Goal: Communication & Community: Answer question/provide support

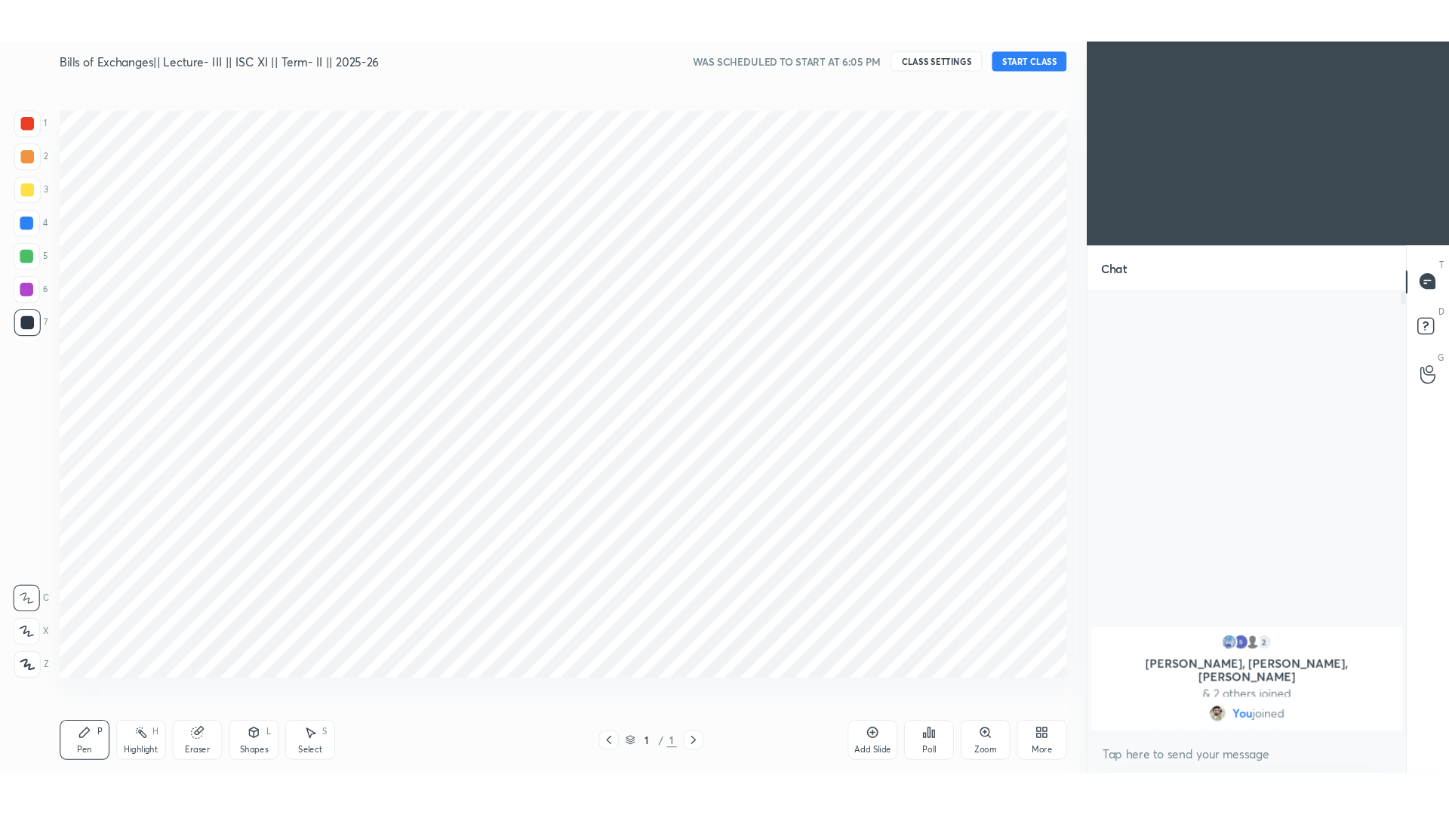
scroll to position [74876, 74516]
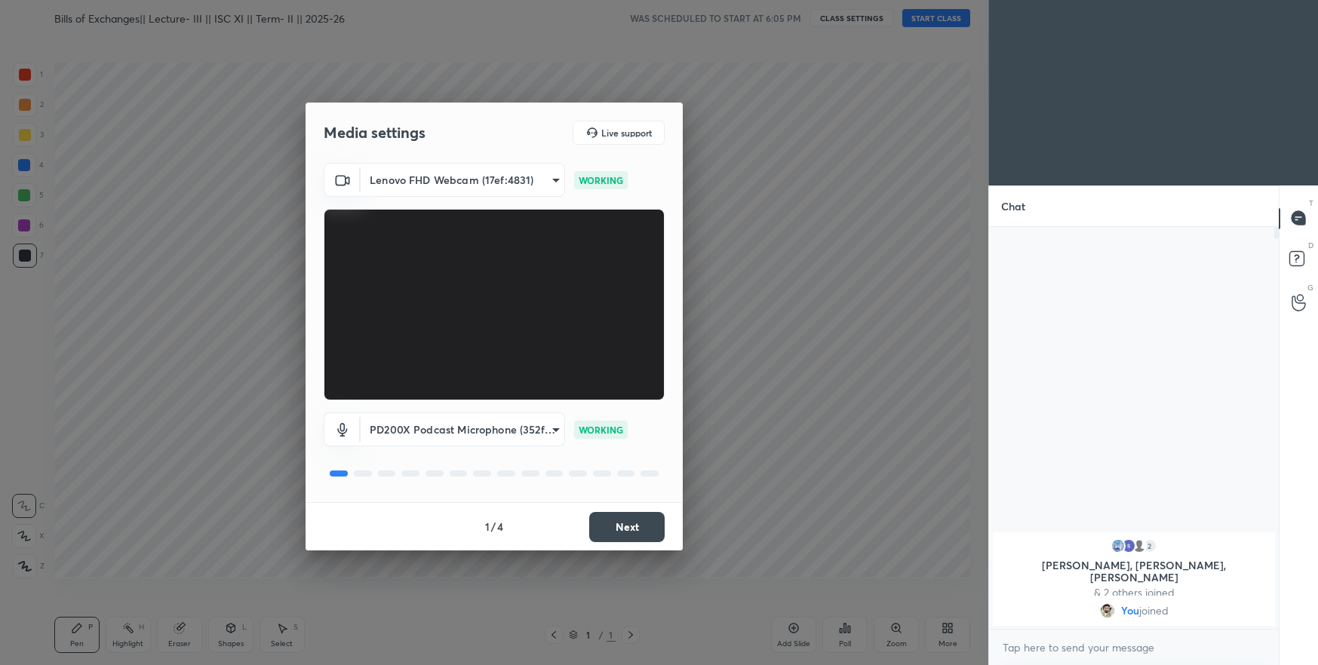
click at [619, 528] on button "Next" at bounding box center [626, 527] width 75 height 30
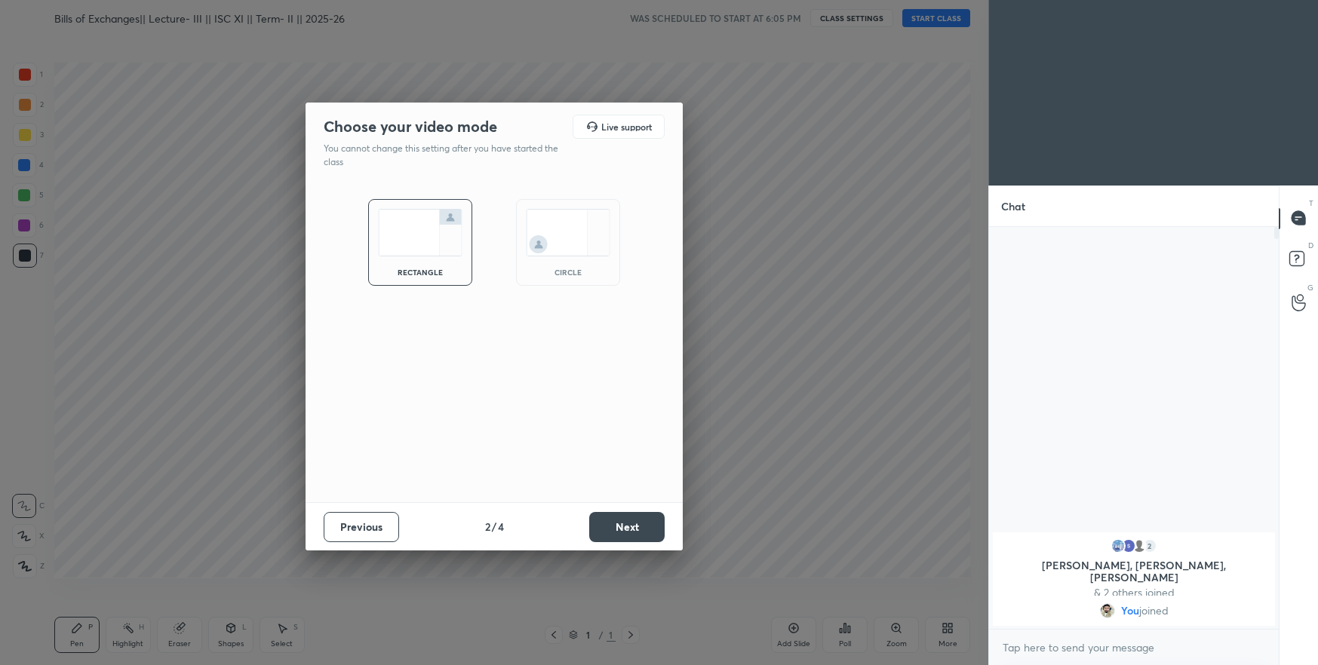
click at [619, 528] on button "Next" at bounding box center [626, 527] width 75 height 30
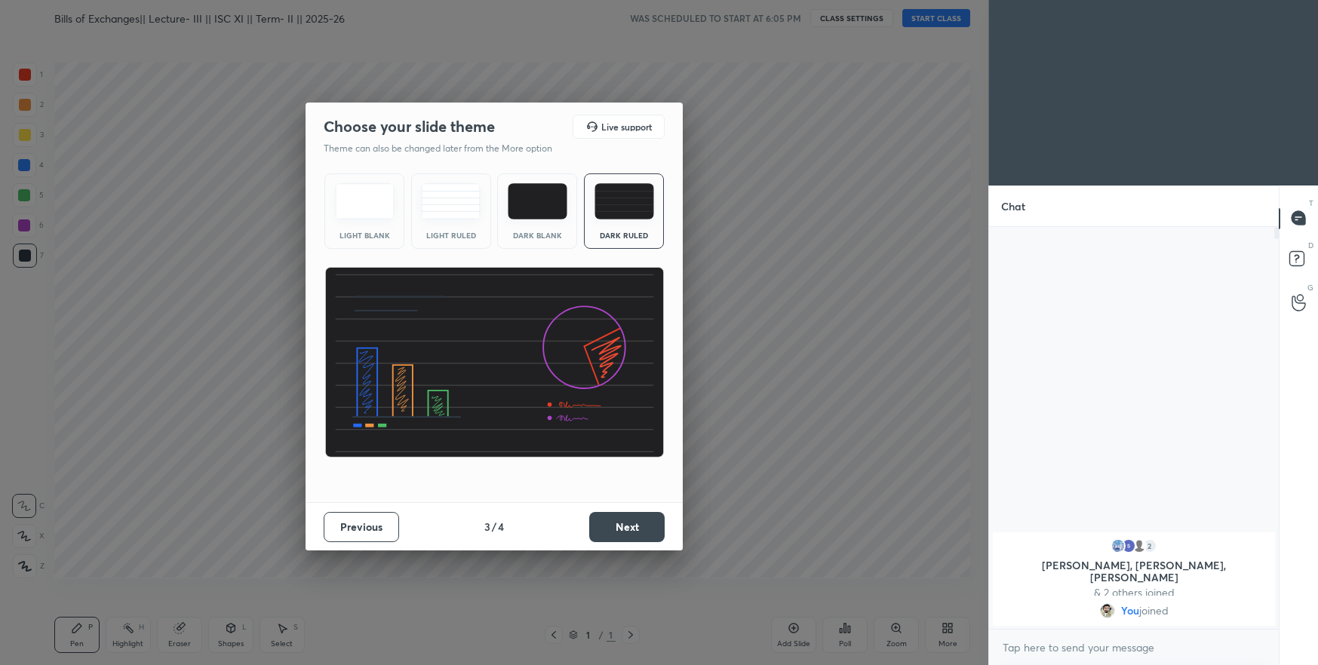
click at [619, 528] on button "Next" at bounding box center [626, 527] width 75 height 30
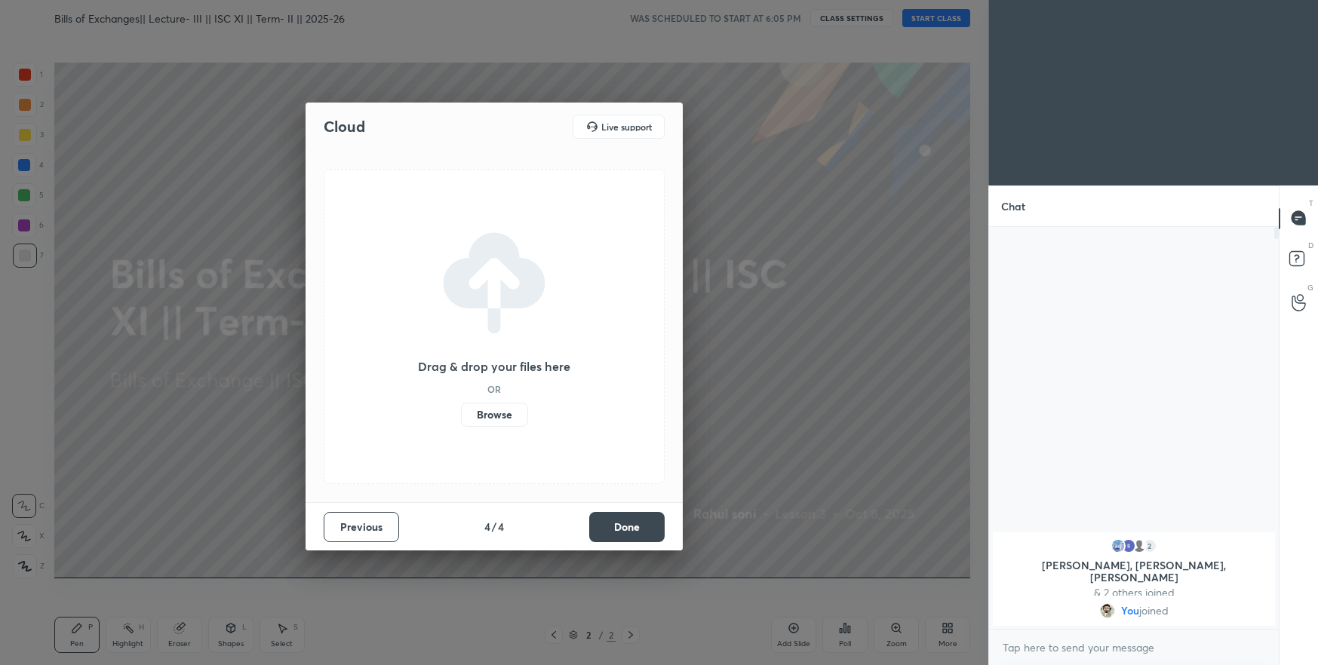
click at [619, 528] on button "Done" at bounding box center [626, 527] width 75 height 30
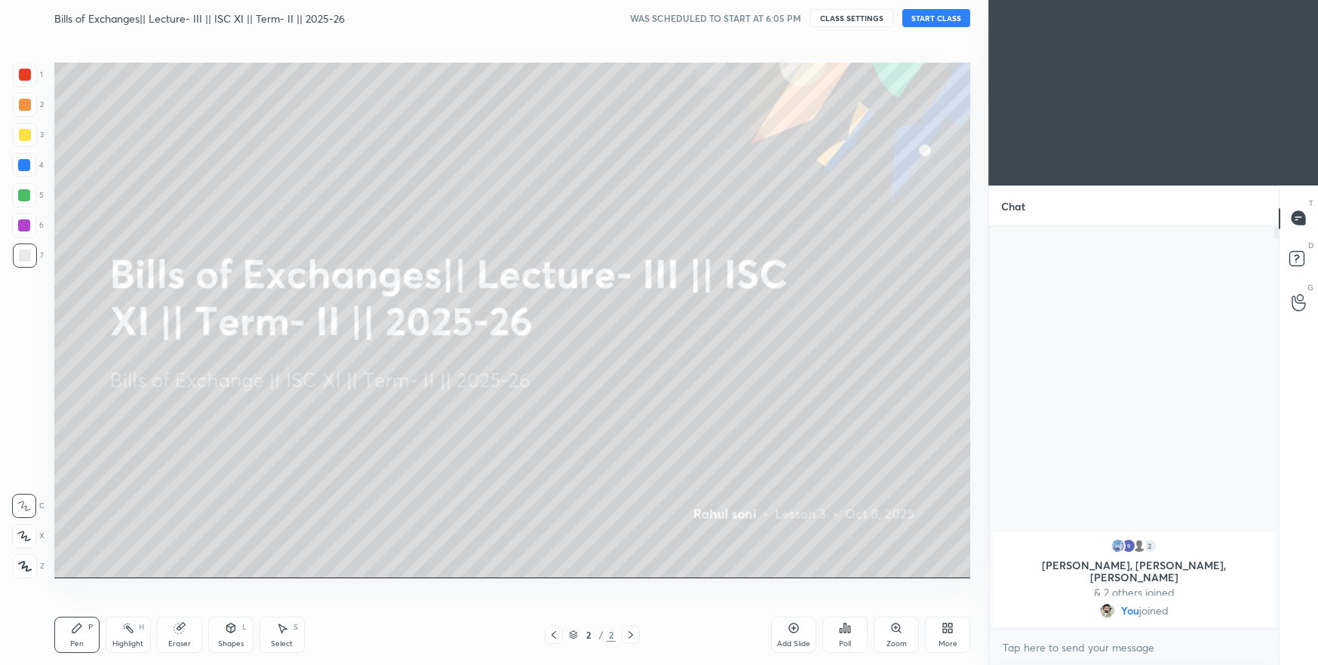
click at [924, 17] on button "START CLASS" at bounding box center [936, 18] width 68 height 18
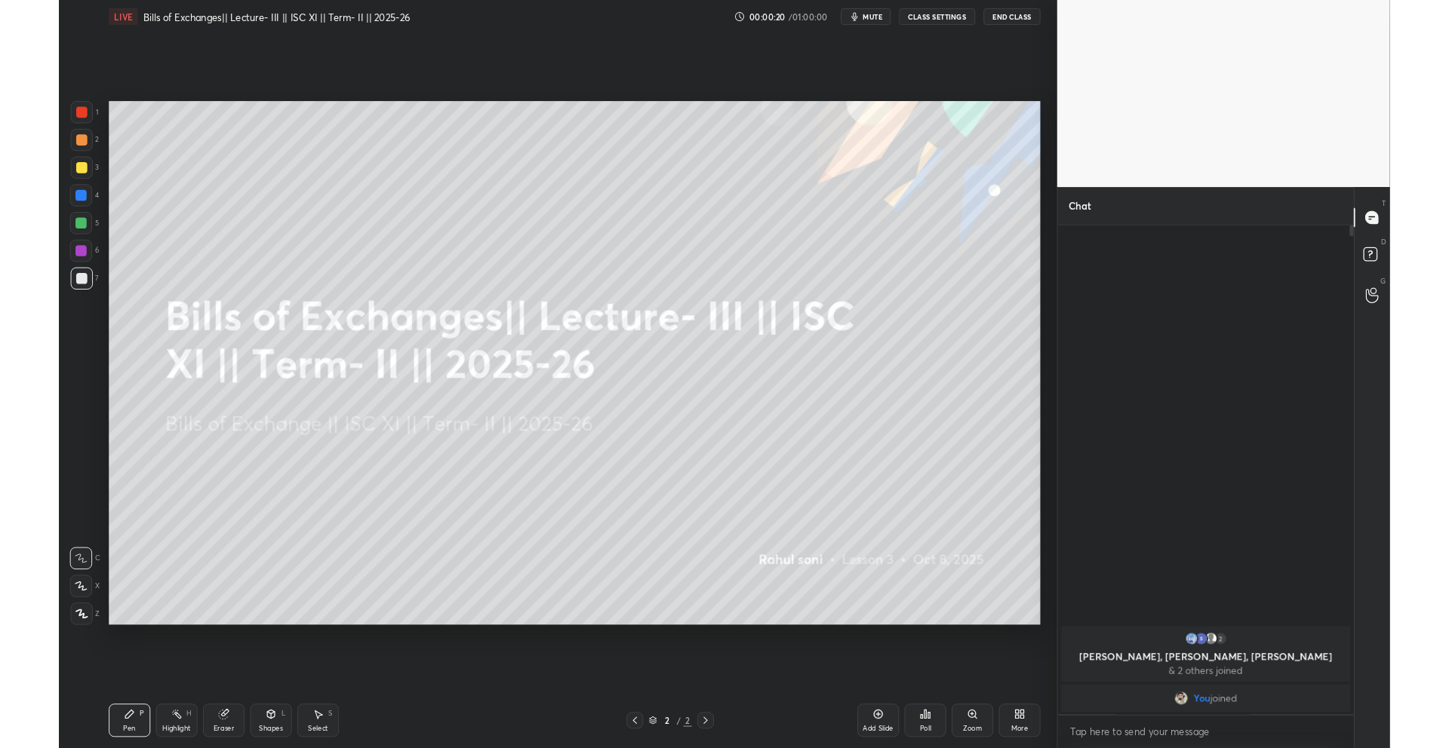
scroll to position [0, 0]
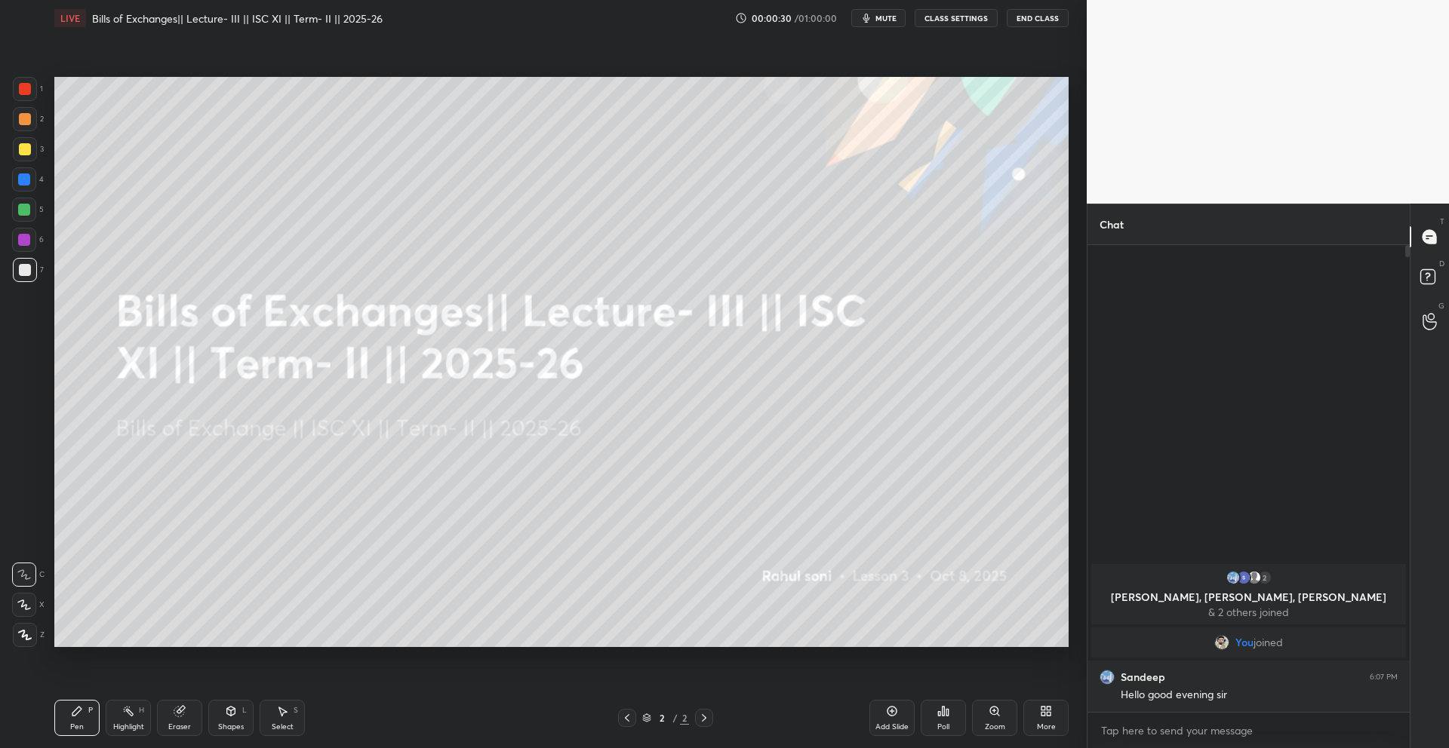
click at [552, 24] on div "LIVE Bills of Exchanges|| Lecture- III || ISC XI || Term- II || 2025-26" at bounding box center [391, 18] width 674 height 36
click at [558, 15] on div "LIVE Bills of Exchanges|| Lecture- III || ISC XI || Term- II || 2025-26" at bounding box center [391, 18] width 674 height 36
click at [897, 665] on div "Add Slide" at bounding box center [891, 718] width 45 height 36
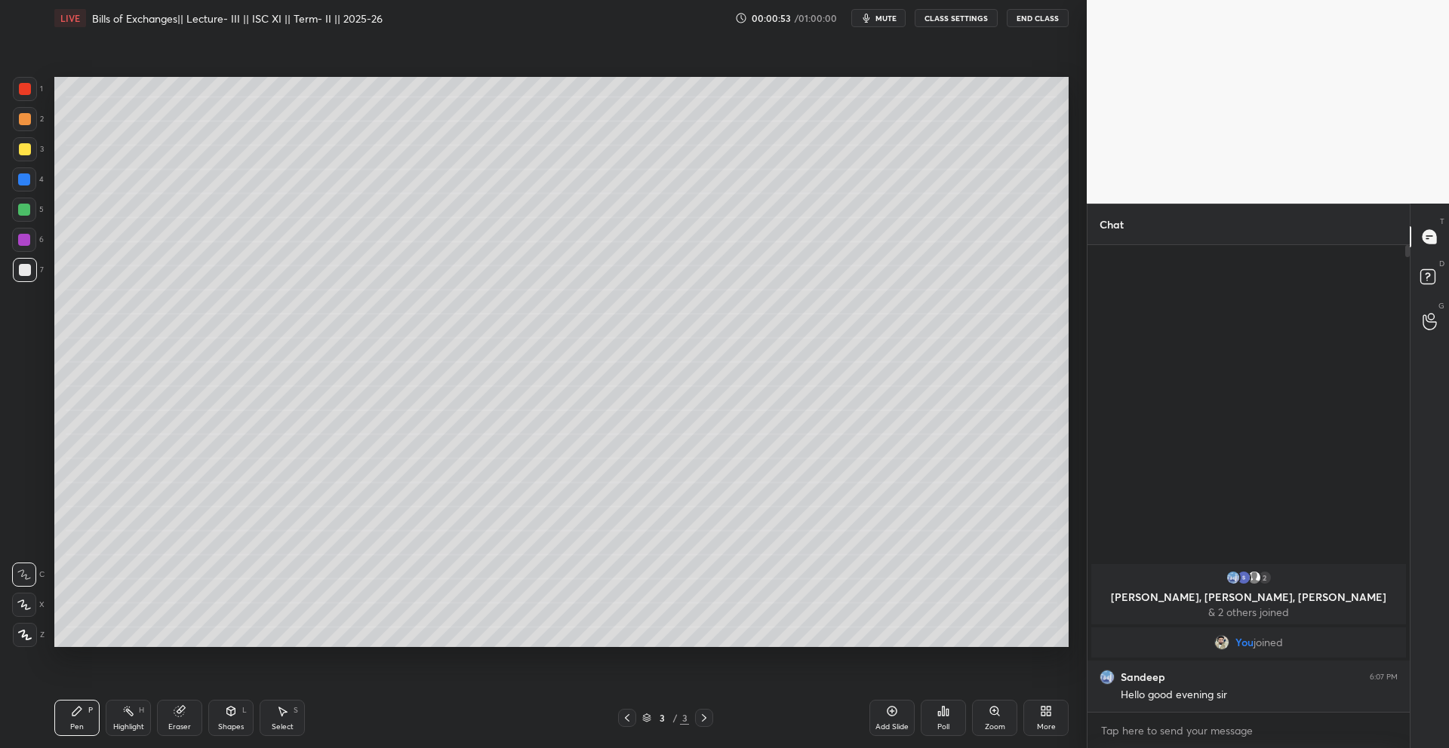
click at [24, 93] on div at bounding box center [25, 89] width 12 height 12
click at [16, 152] on div at bounding box center [25, 149] width 24 height 24
click at [628, 665] on icon at bounding box center [627, 718] width 12 height 12
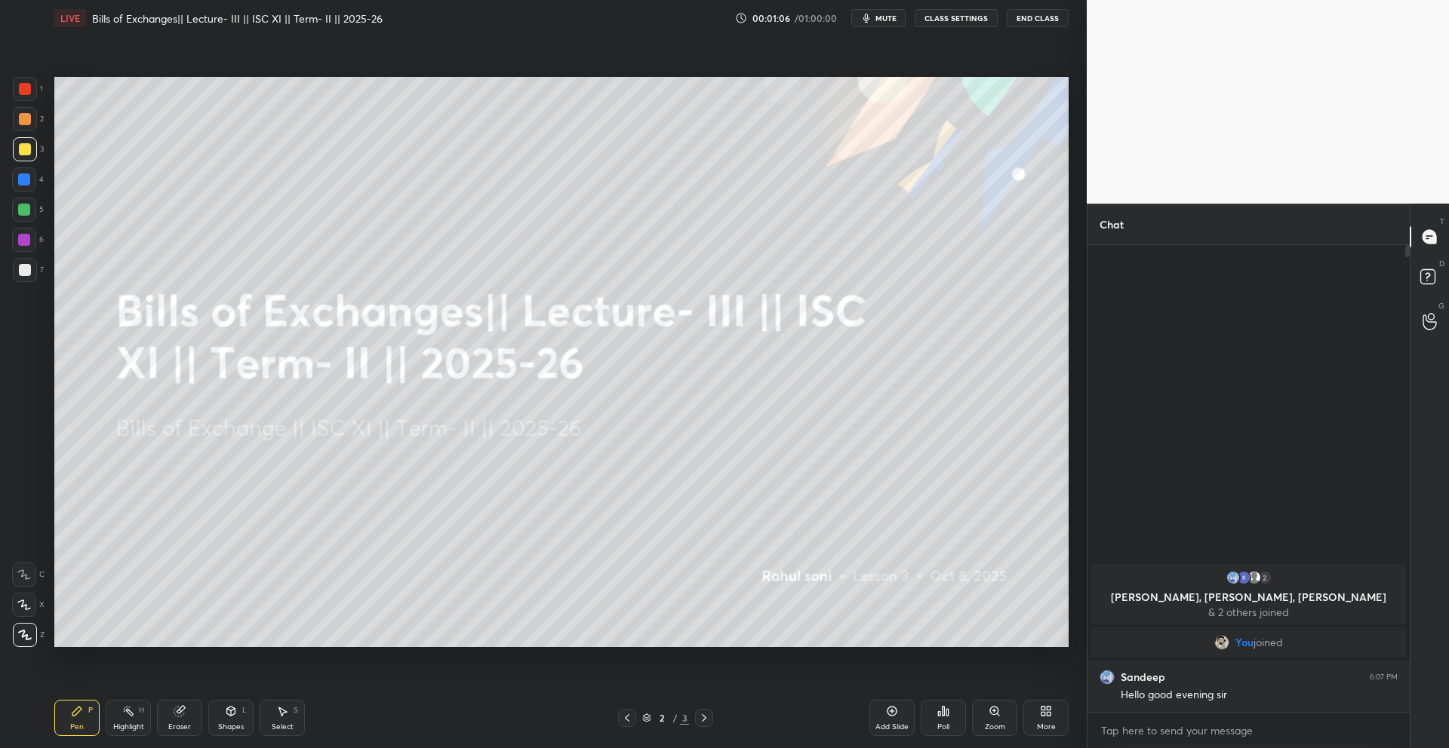
click at [628, 665] on icon at bounding box center [627, 718] width 12 height 12
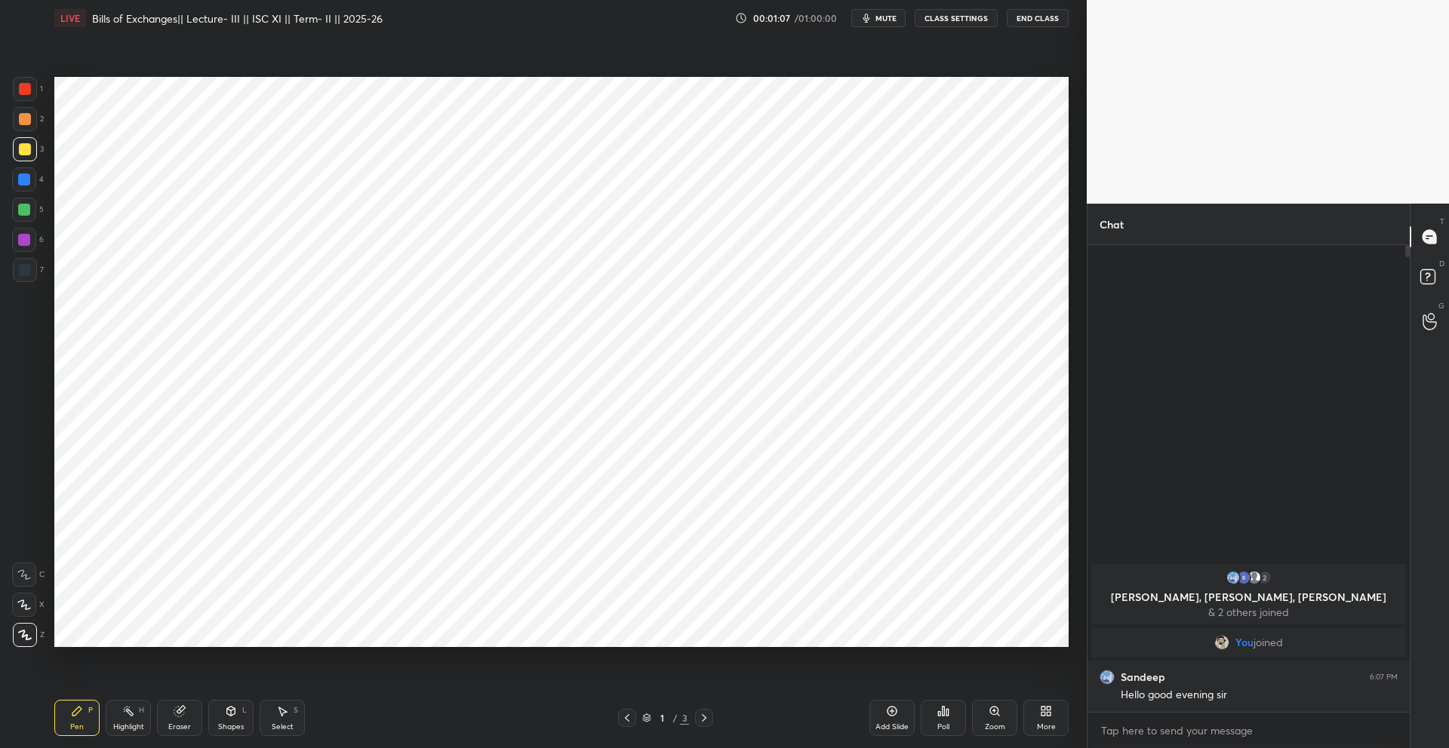
click at [711, 665] on div at bounding box center [704, 718] width 18 height 18
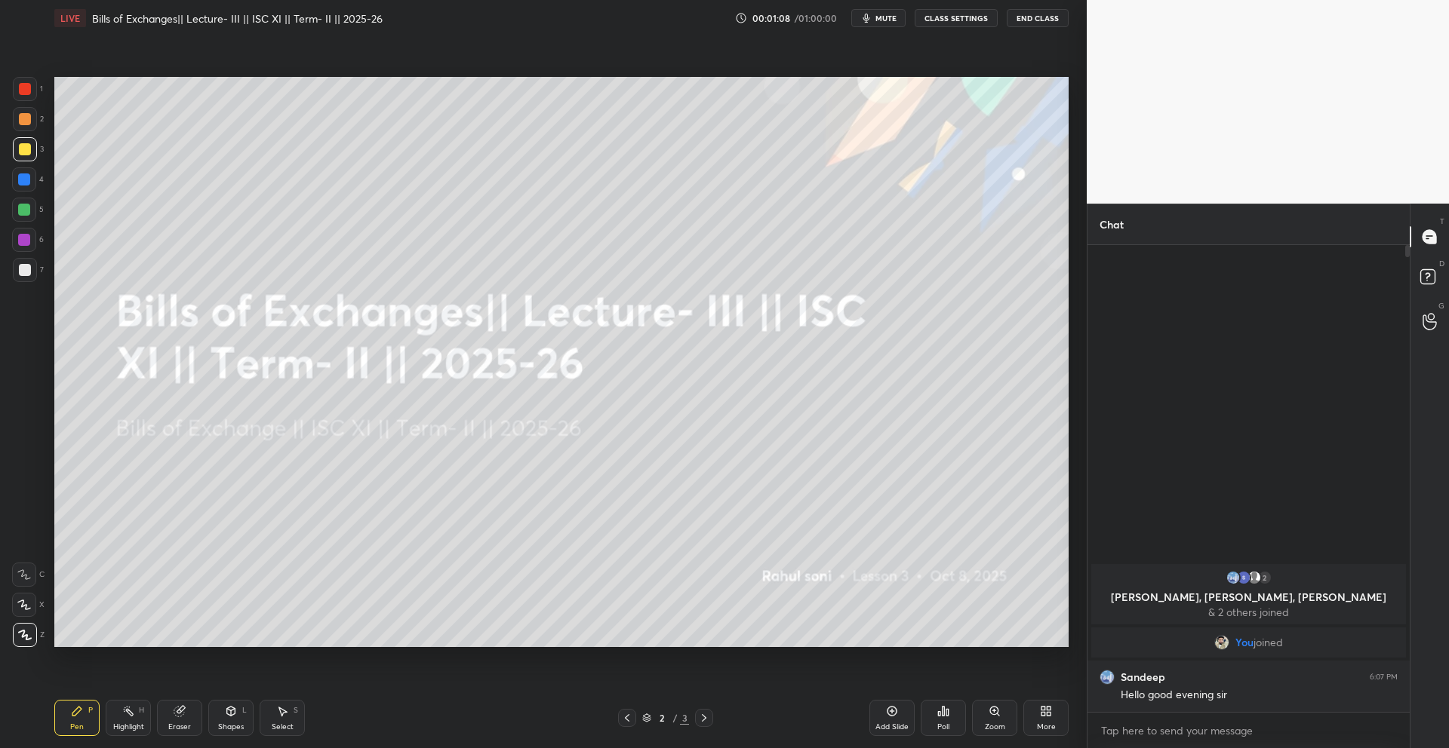
click at [702, 665] on icon at bounding box center [704, 718] width 12 height 12
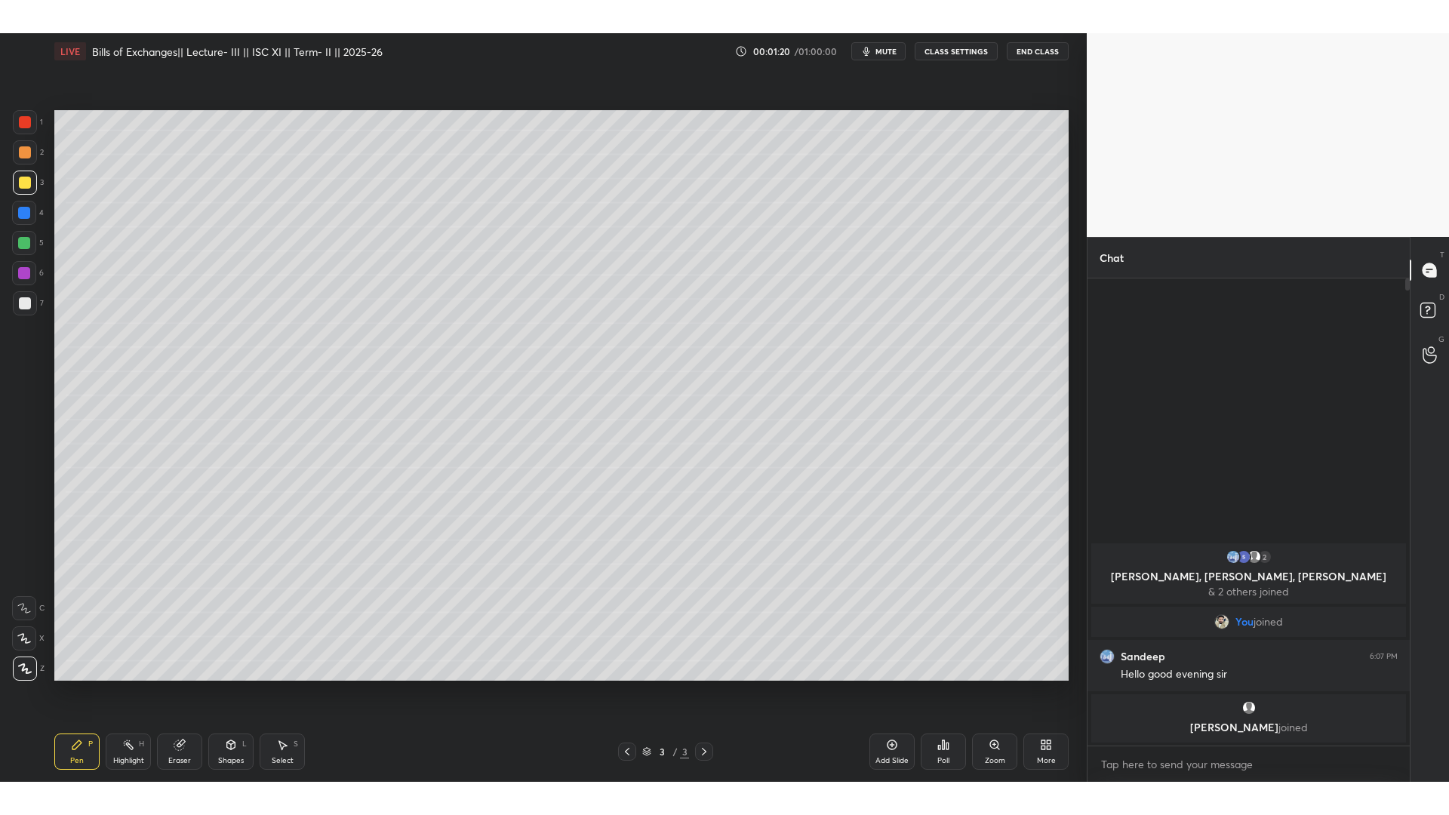
scroll to position [5, 5]
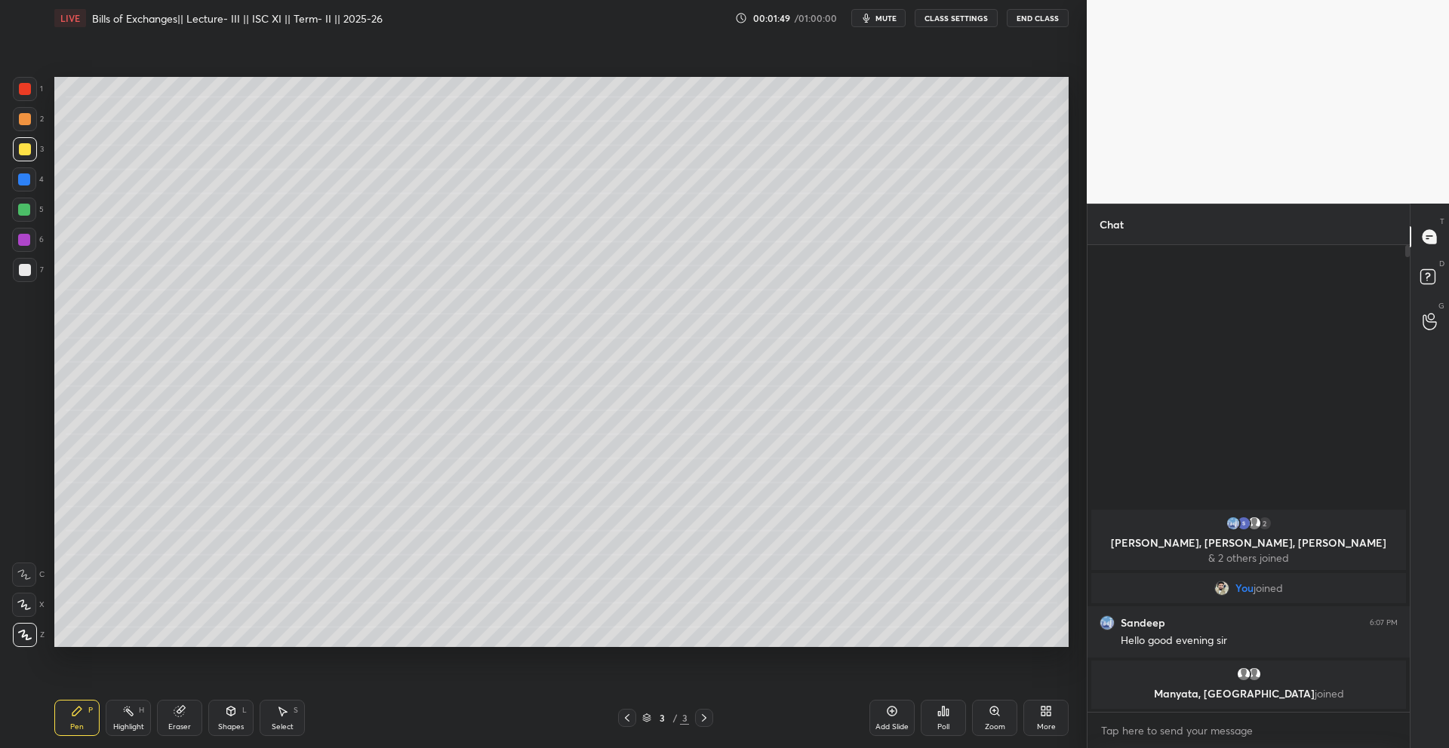
click at [1043, 665] on div "More" at bounding box center [1045, 718] width 45 height 36
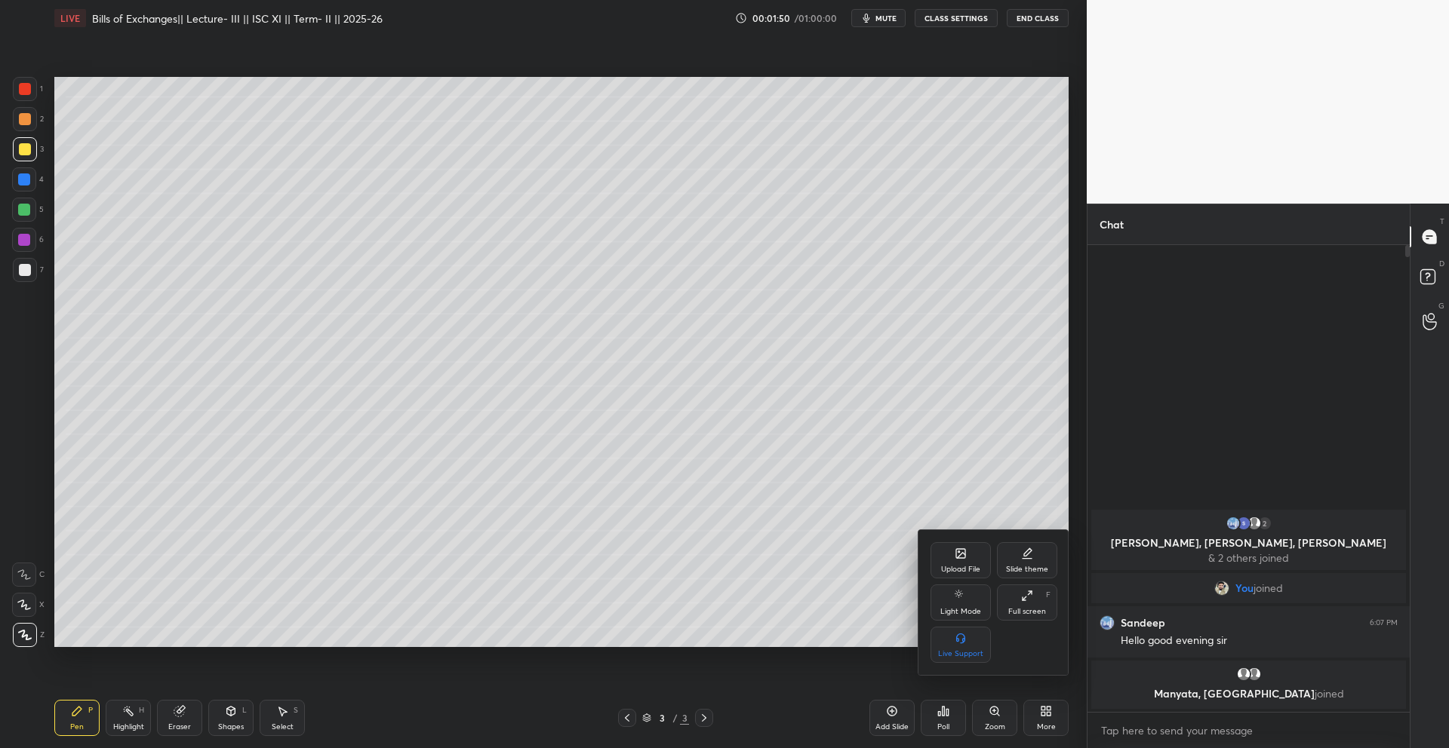
click at [957, 570] on div "Upload File" at bounding box center [960, 570] width 39 height 8
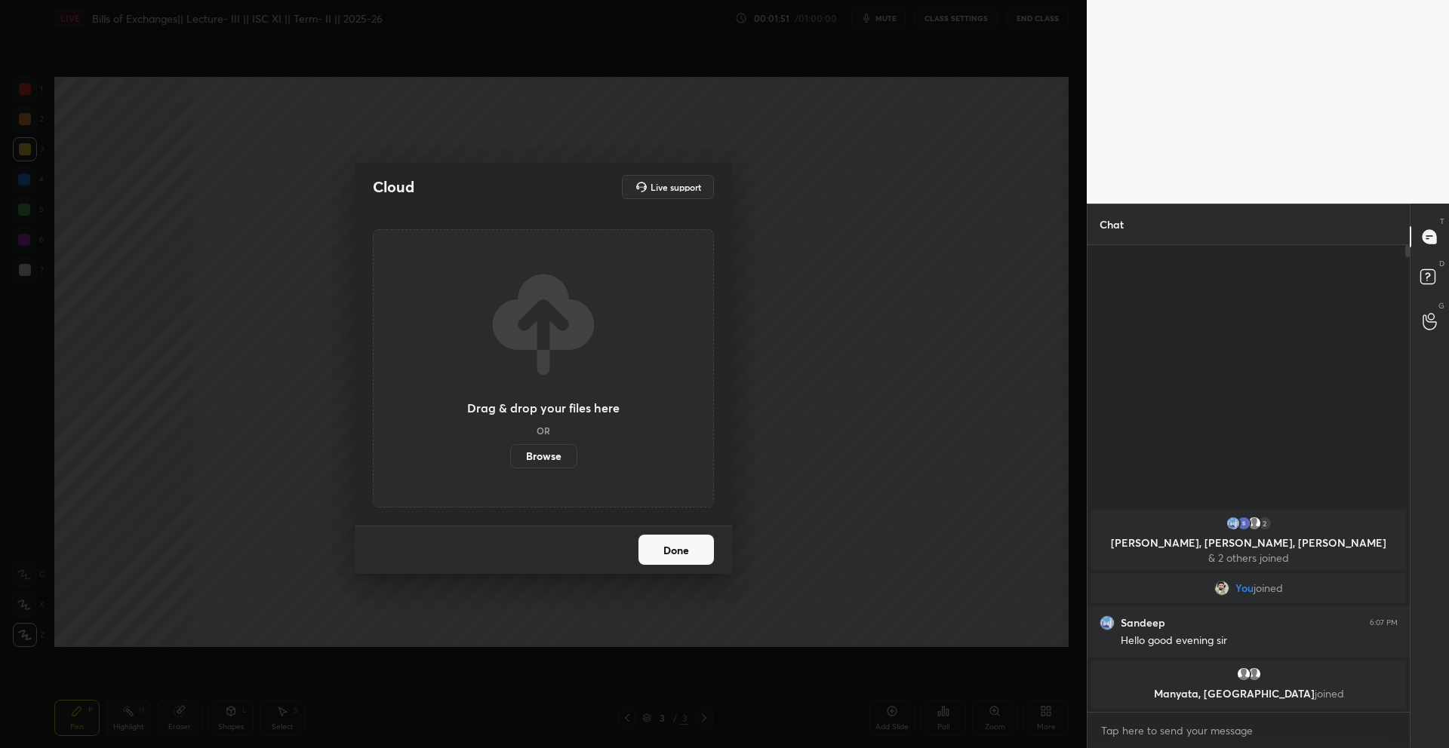
click at [538, 454] on label "Browse" at bounding box center [543, 456] width 67 height 24
click at [510, 454] on input "Browse" at bounding box center [510, 456] width 0 height 24
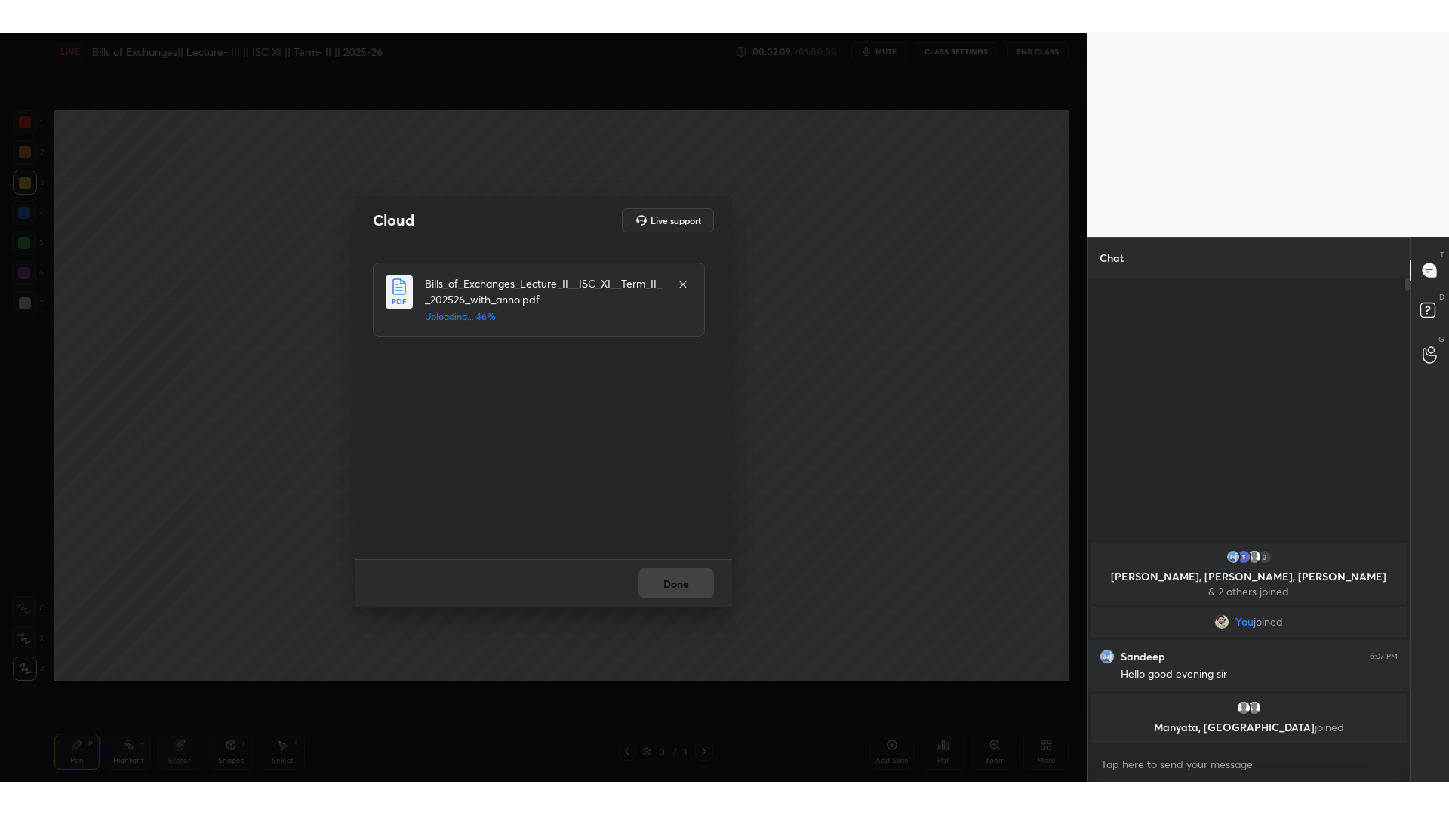
scroll to position [565, 318]
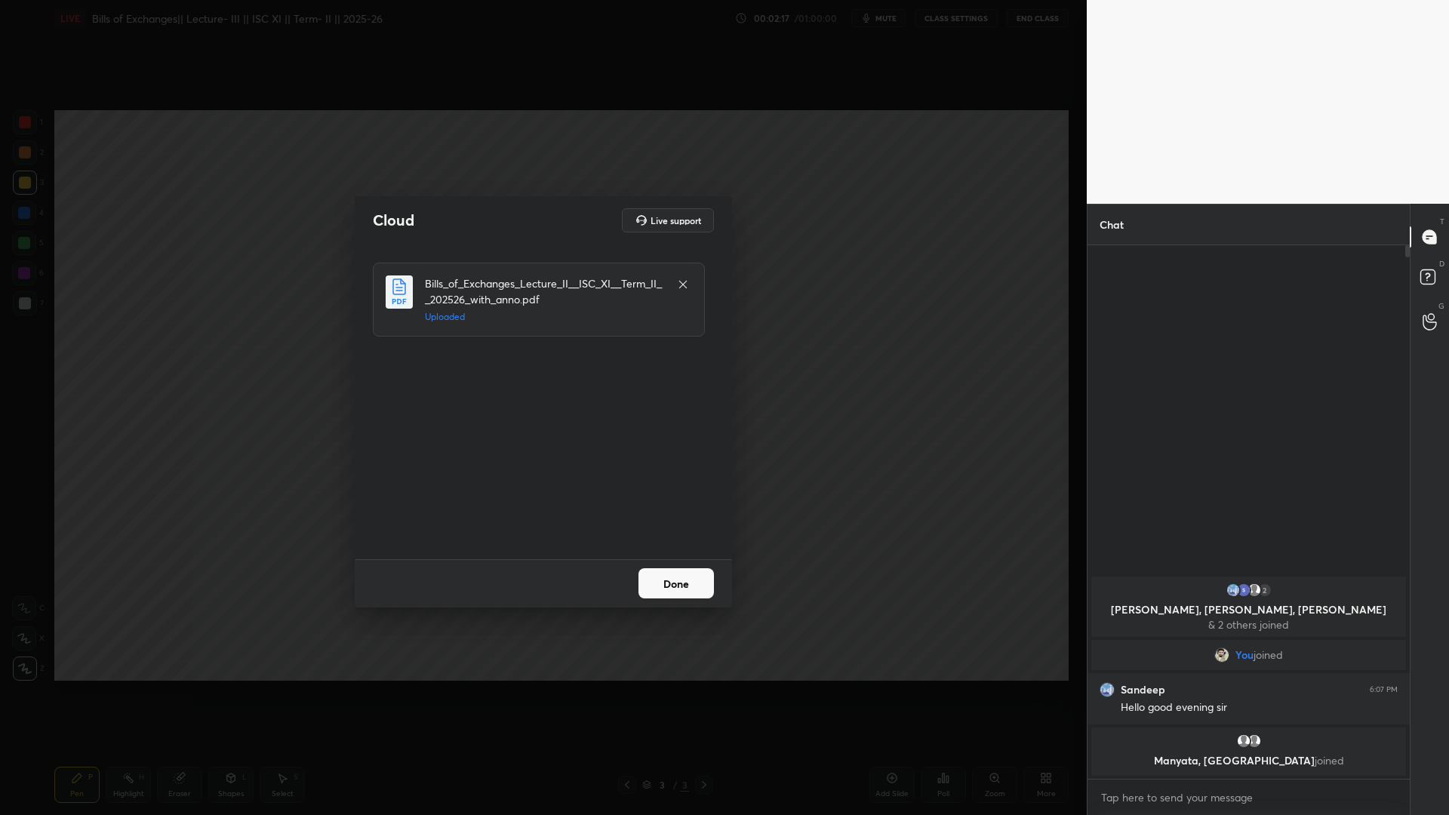
click at [695, 580] on button "Done" at bounding box center [675, 583] width 75 height 30
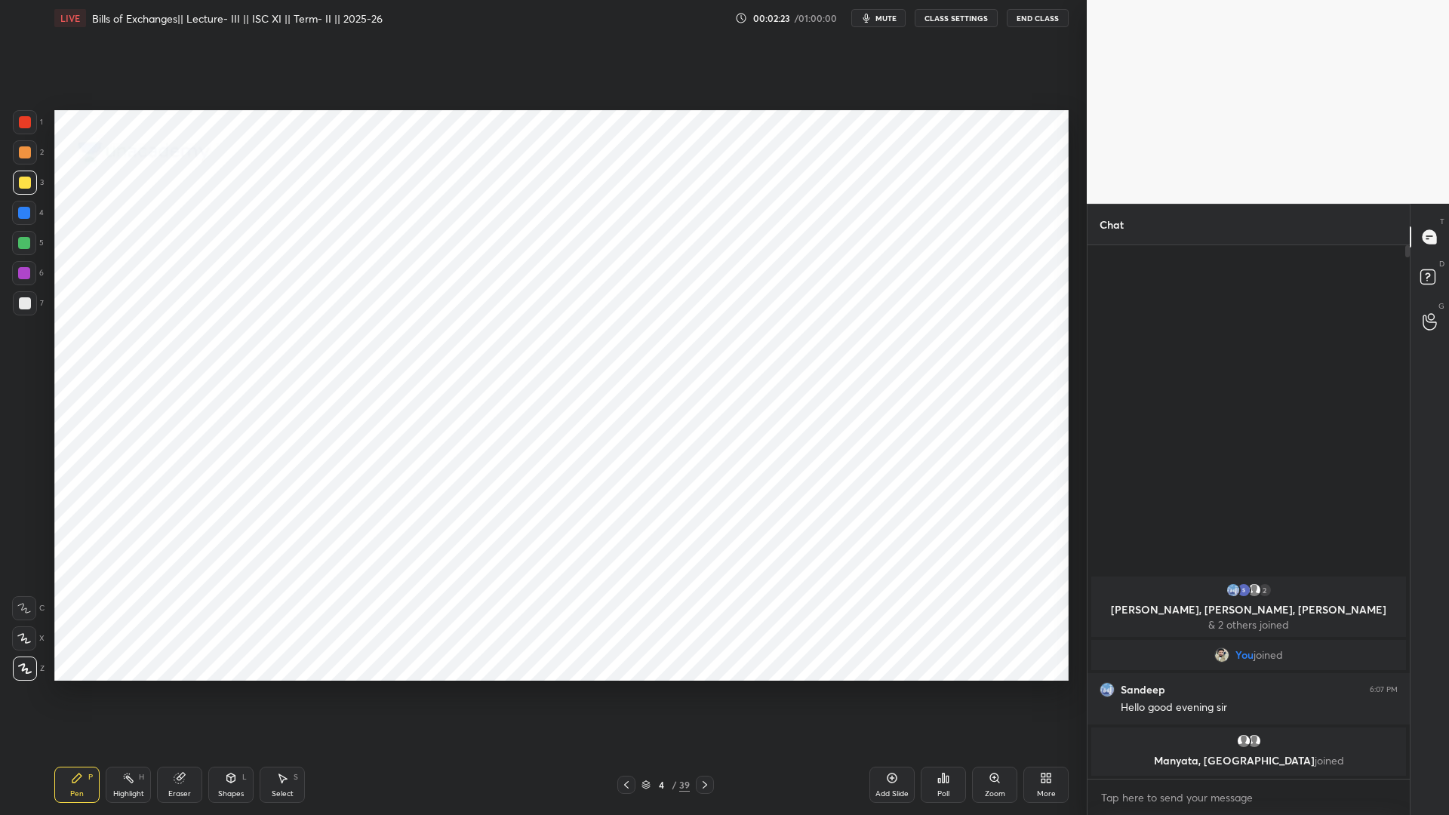
click at [707, 665] on icon at bounding box center [705, 785] width 12 height 12
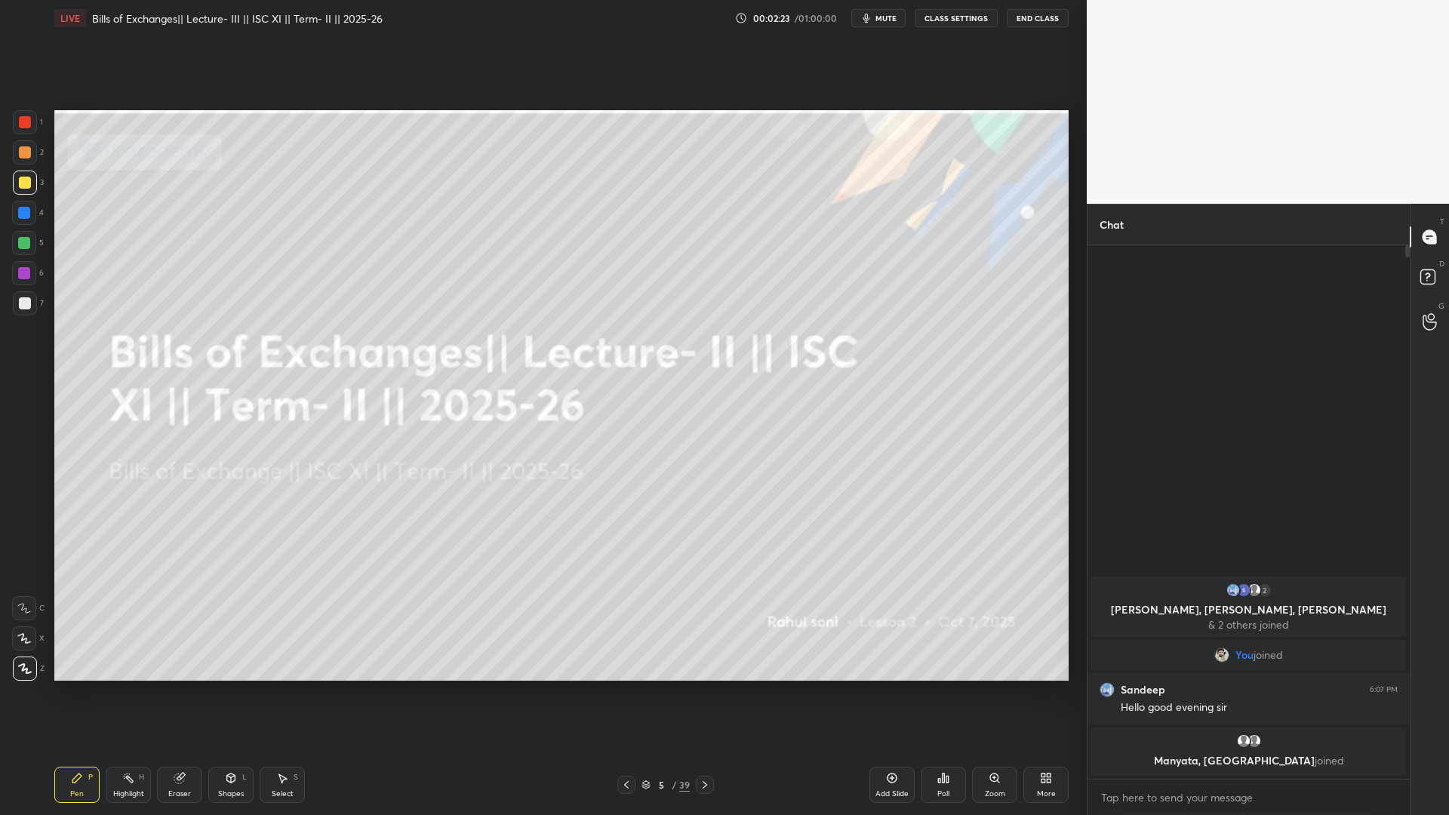
click at [703, 665] on icon at bounding box center [705, 785] width 12 height 12
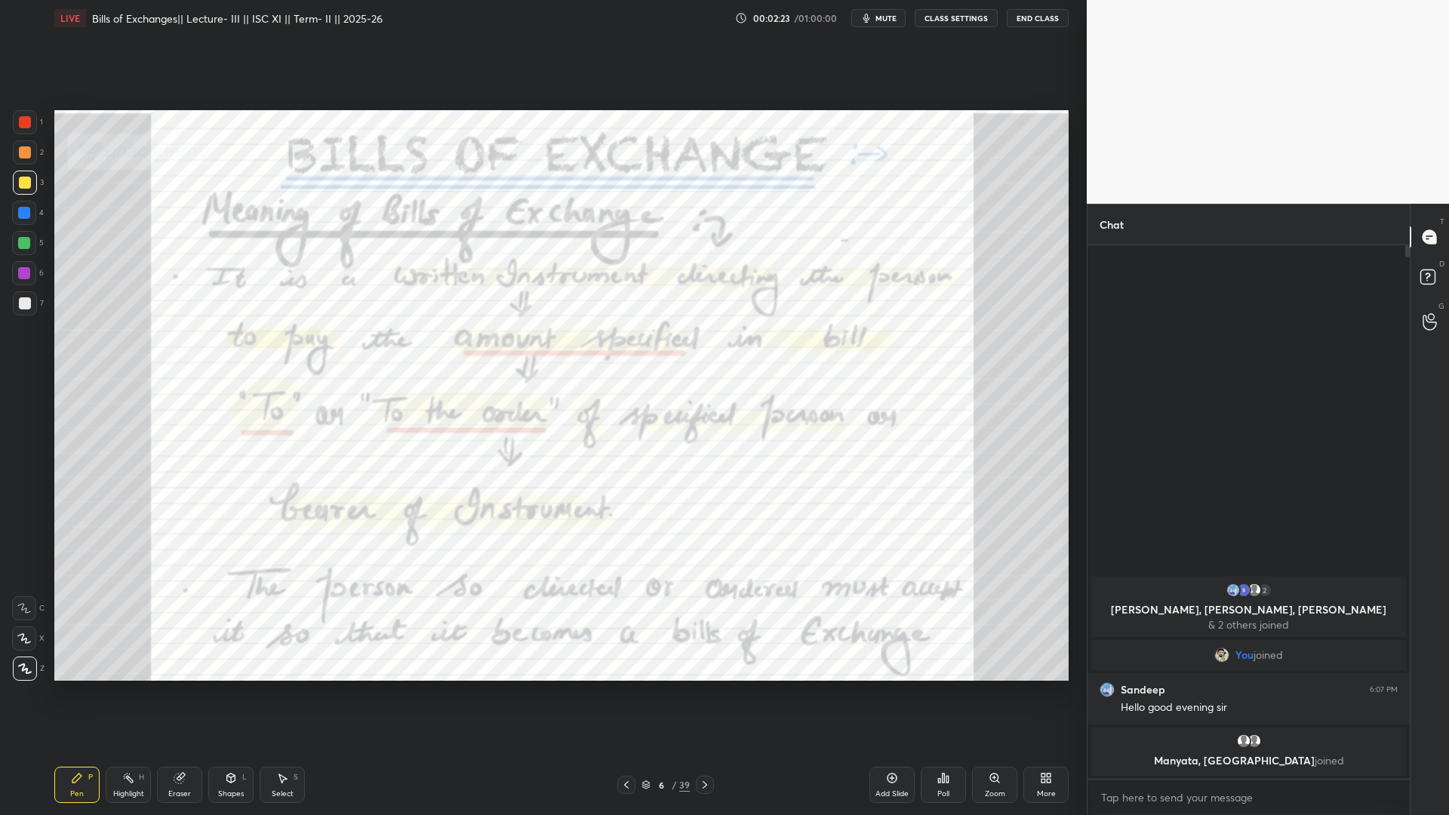
click at [703, 665] on icon at bounding box center [705, 785] width 12 height 12
click at [702, 665] on icon at bounding box center [705, 785] width 12 height 12
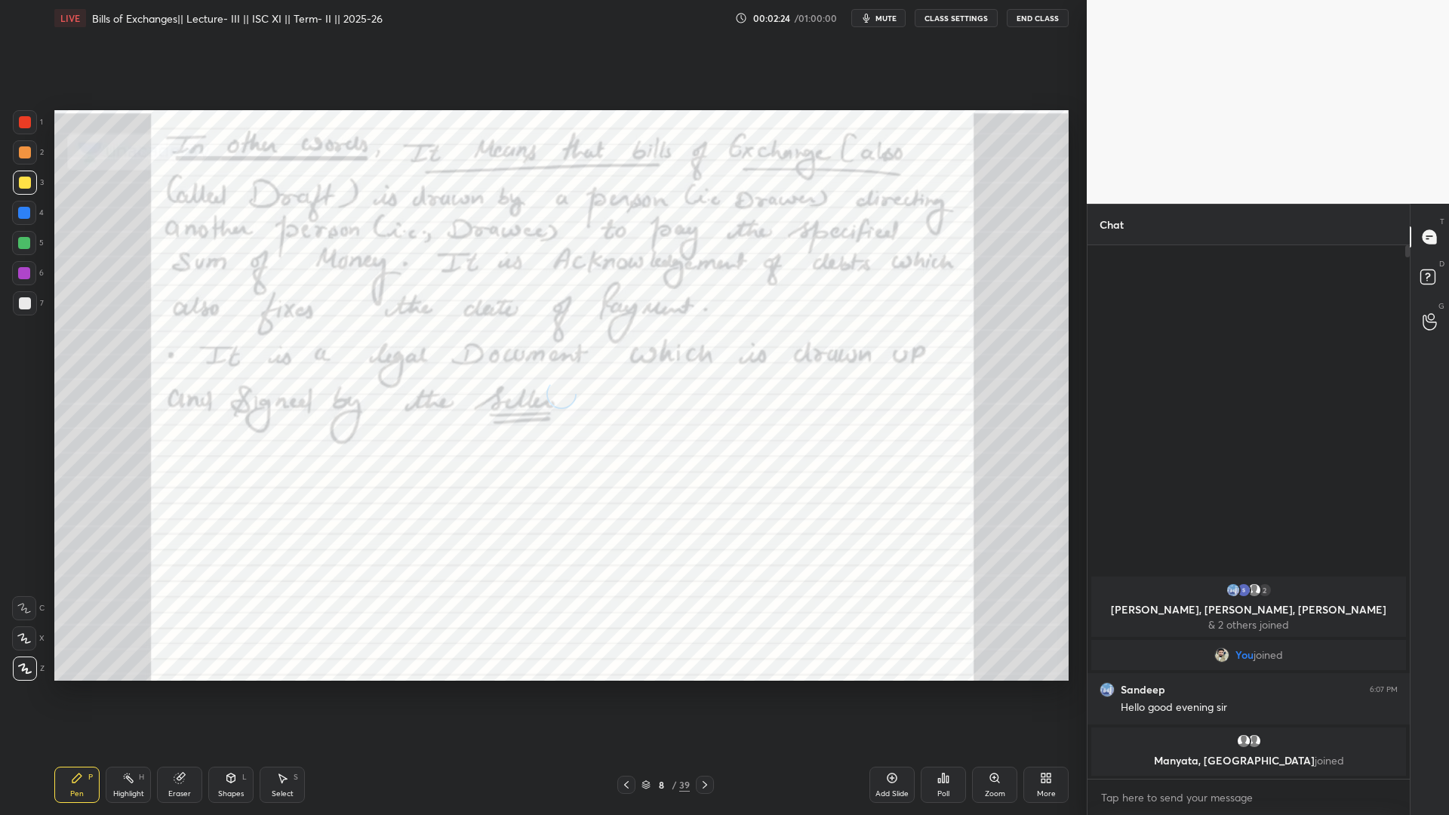
click at [702, 665] on icon at bounding box center [705, 785] width 12 height 12
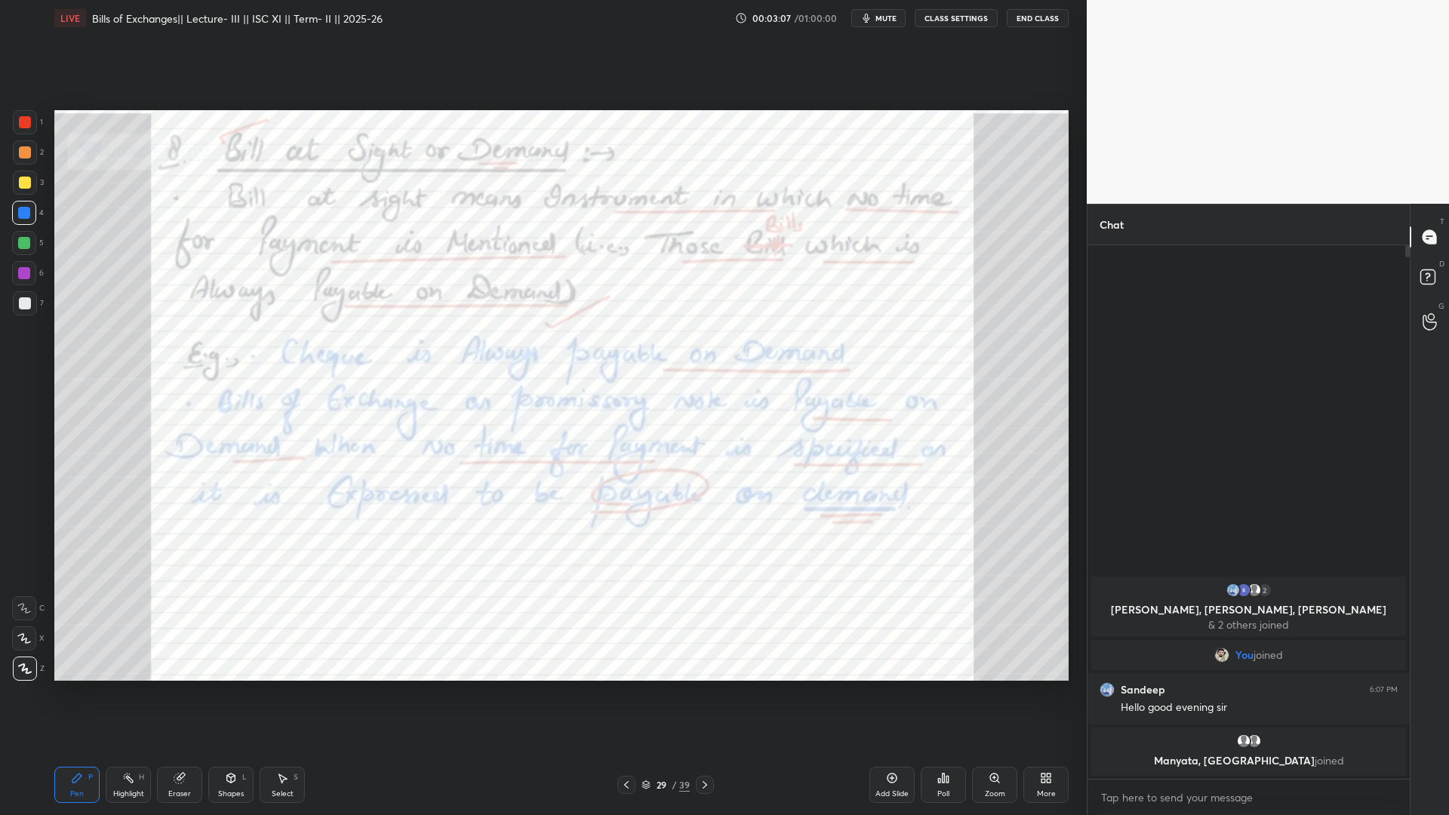
click at [887, 665] on div "Add Slide" at bounding box center [891, 794] width 33 height 8
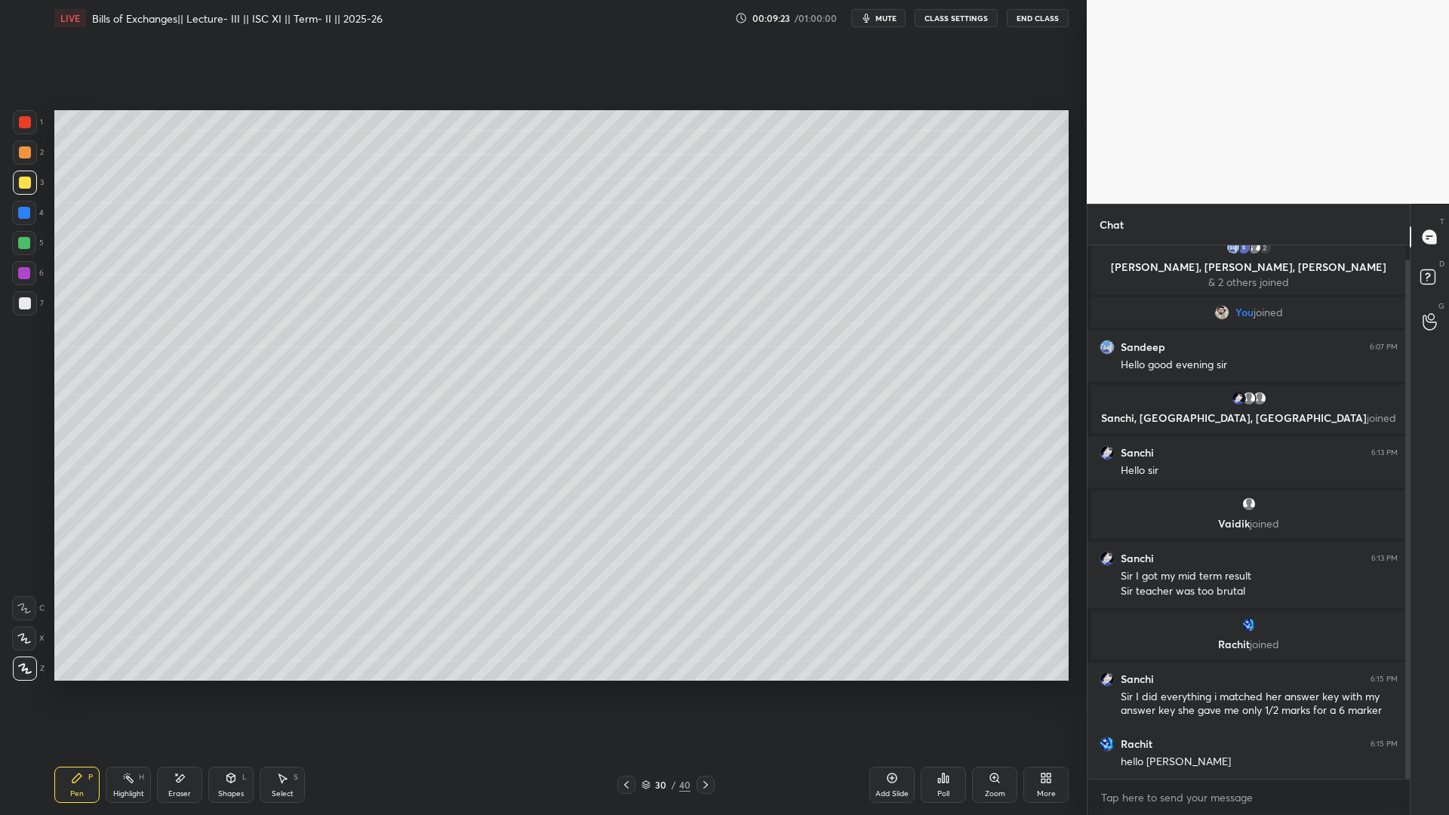
scroll to position [93, 0]
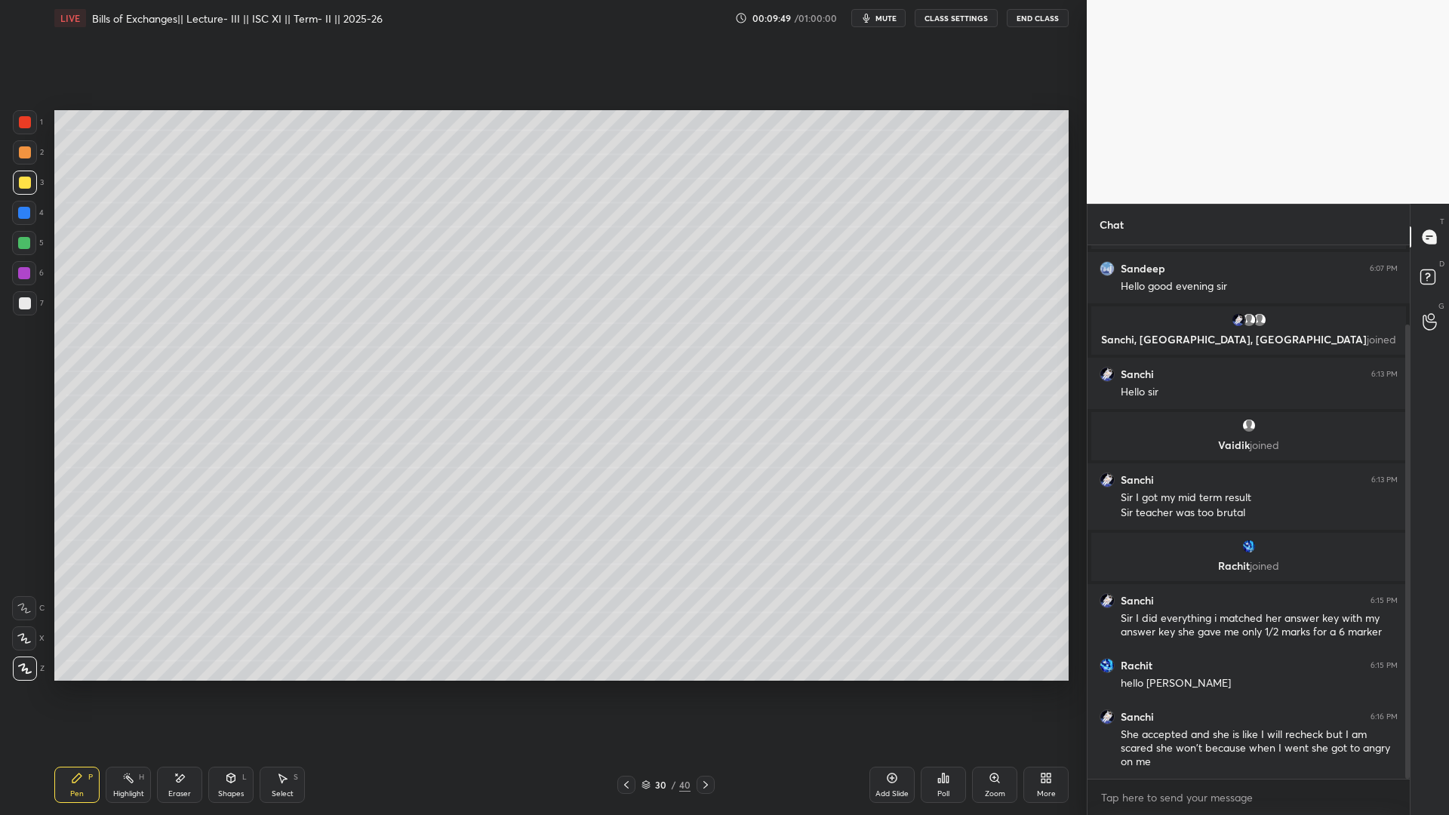
click at [706, 665] on div at bounding box center [705, 785] width 18 height 18
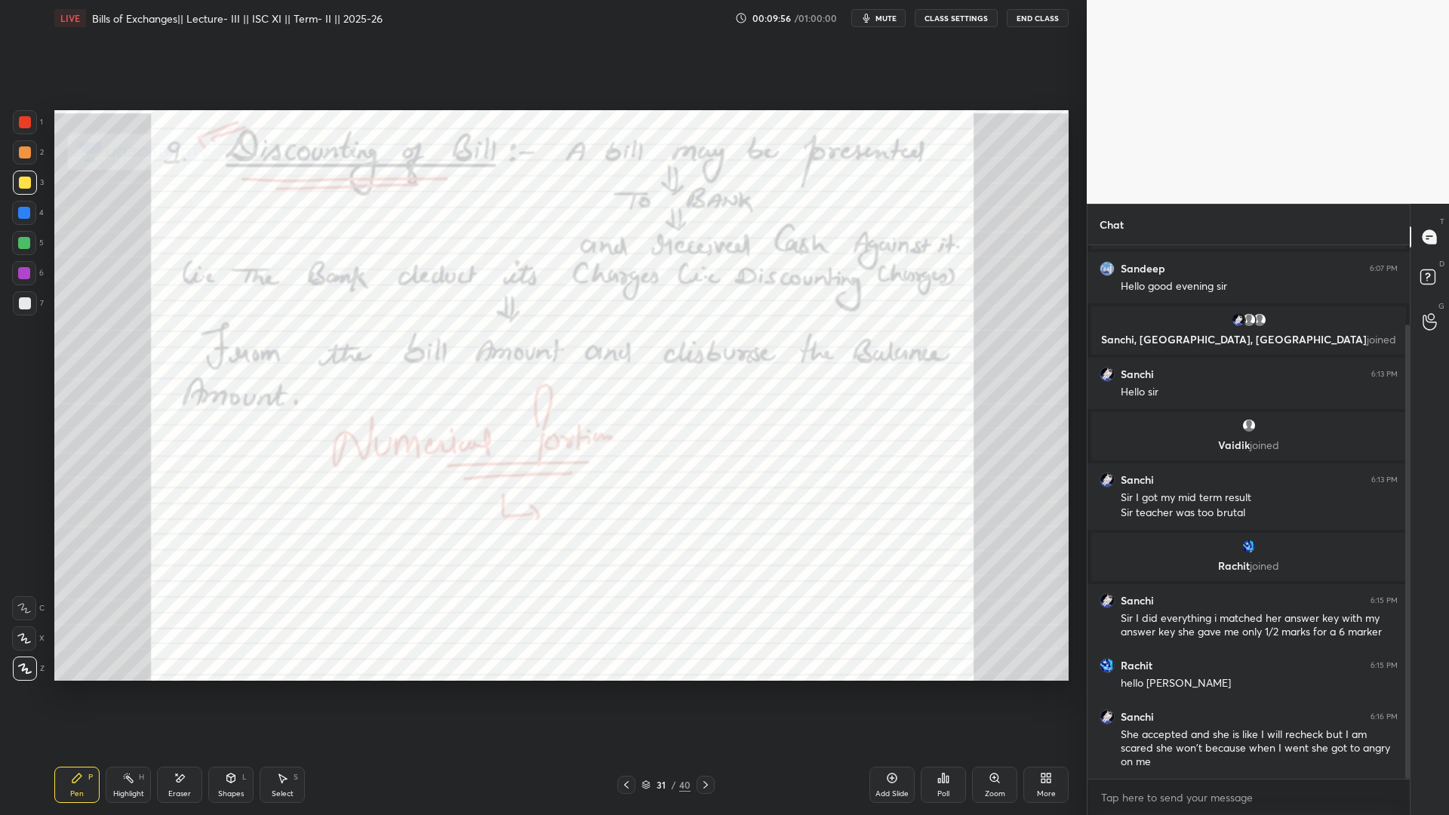
click at [20, 228] on div "4" at bounding box center [28, 216] width 32 height 30
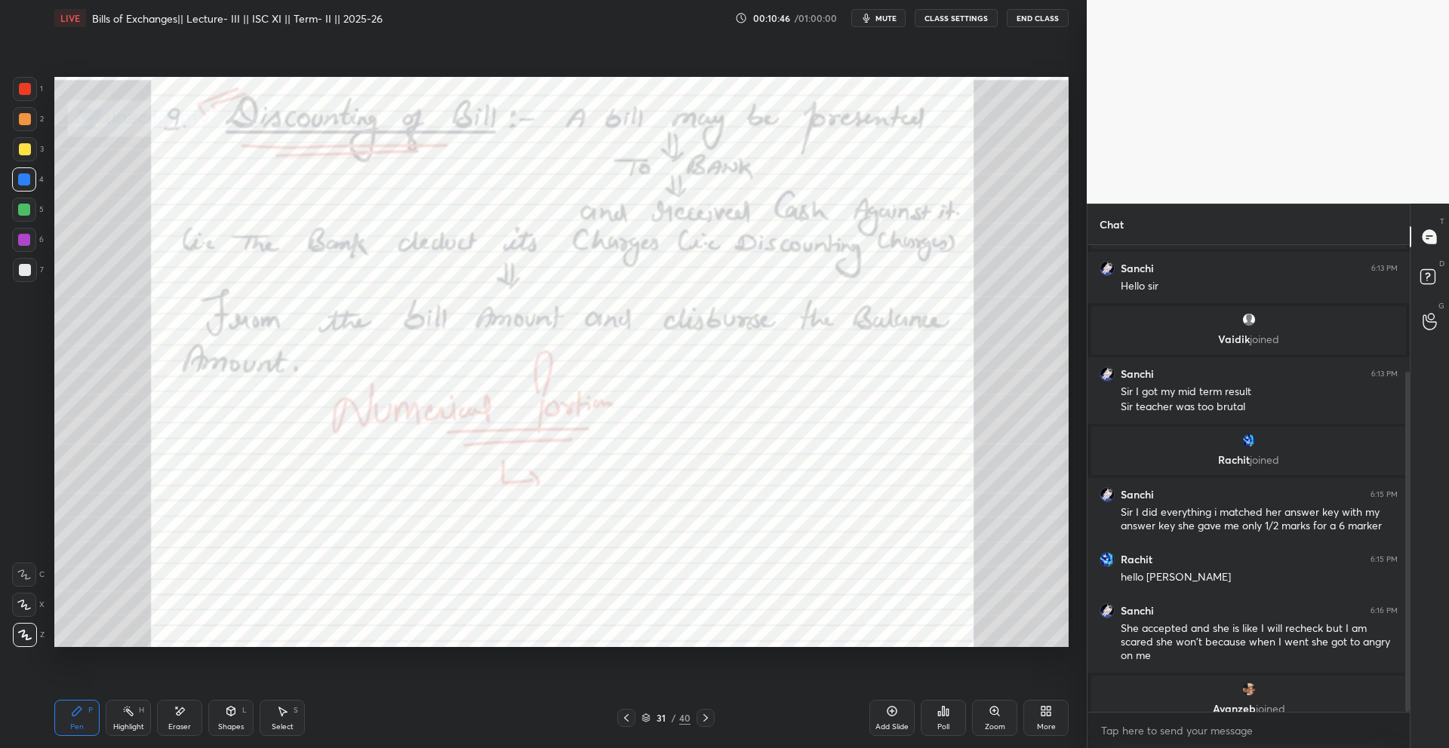
scroll to position [316, 0]
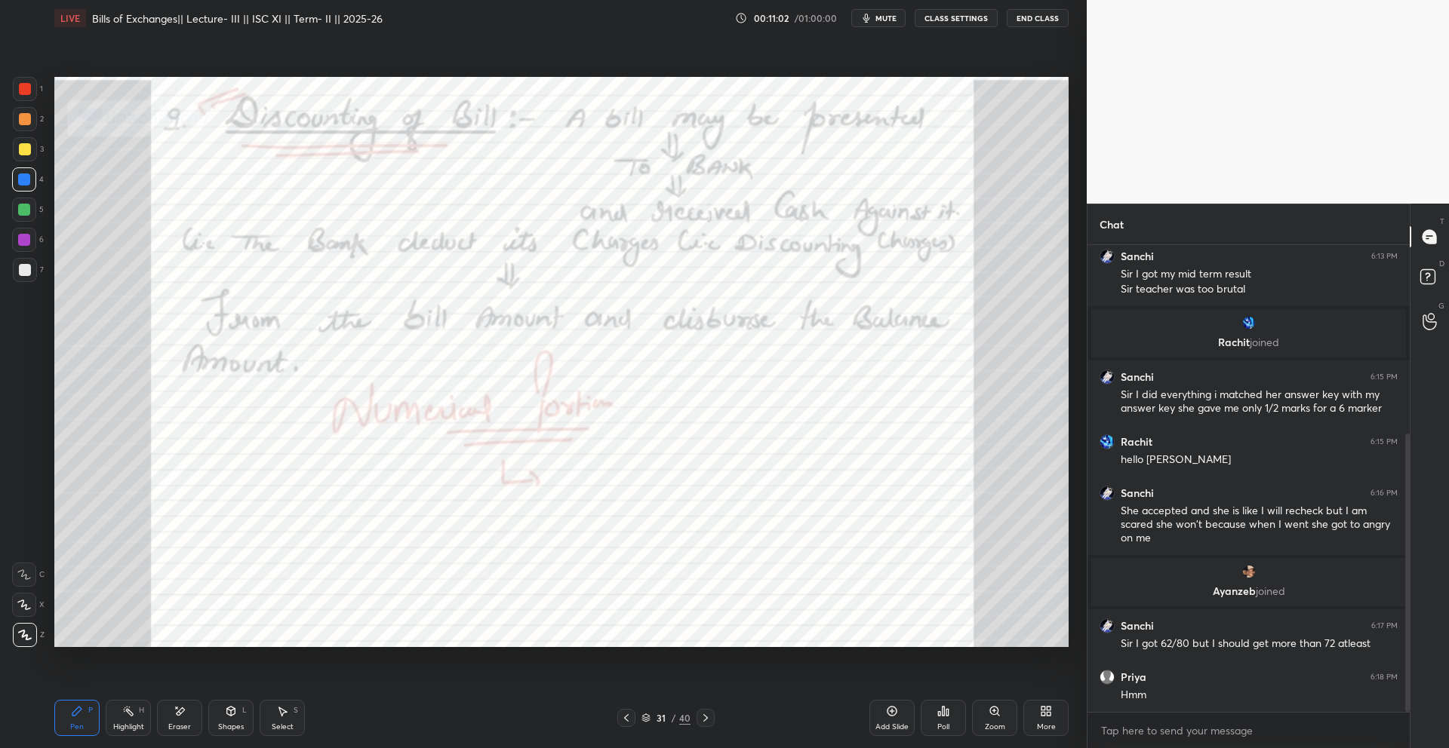
click at [705, 665] on icon at bounding box center [705, 718] width 12 height 12
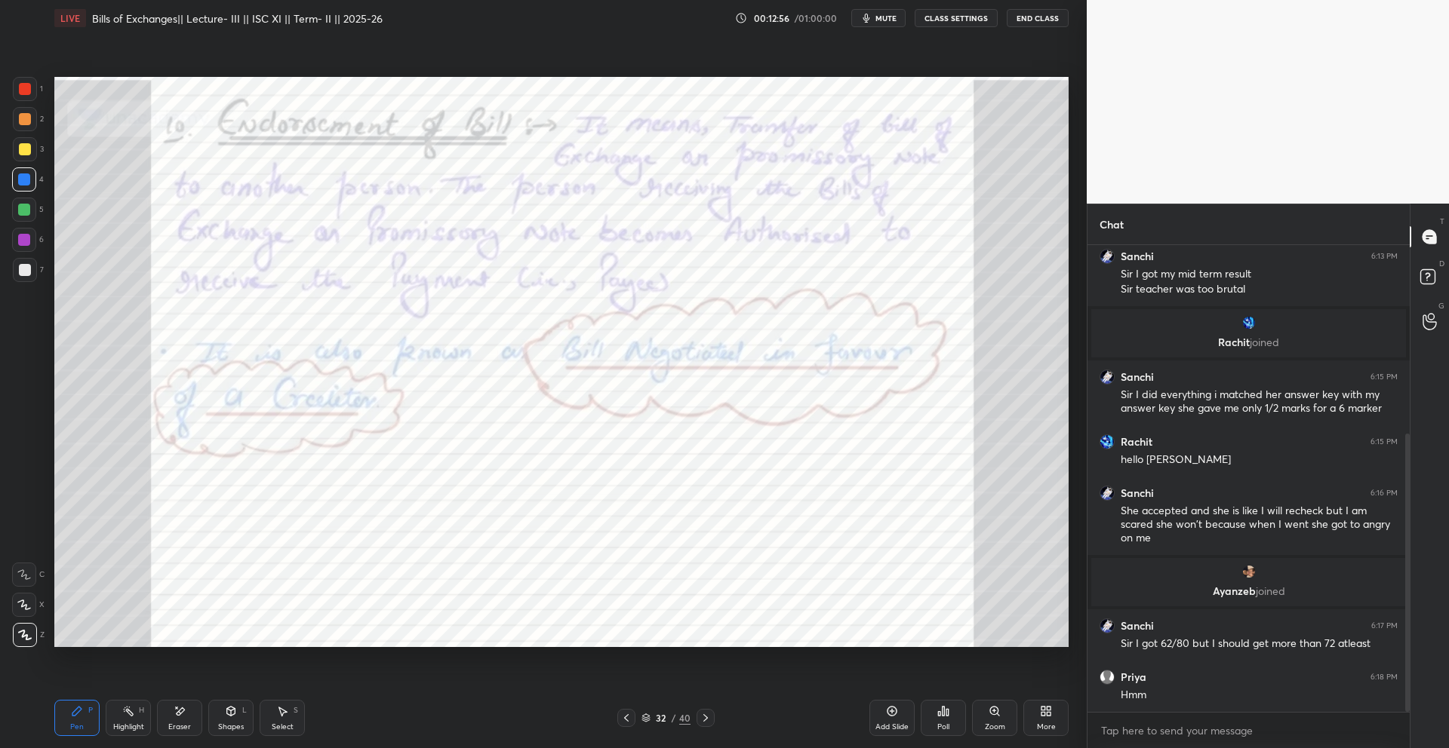
click at [235, 647] on div "Setting up your live class Poll for secs No correct answer Start poll" at bounding box center [561, 362] width 1026 height 652
click at [238, 652] on div "Setting up your live class Poll for secs No correct answer Start poll" at bounding box center [561, 362] width 1026 height 652
click at [262, 650] on div "Setting up your live class Poll for secs No correct answer Start poll" at bounding box center [561, 362] width 1026 height 652
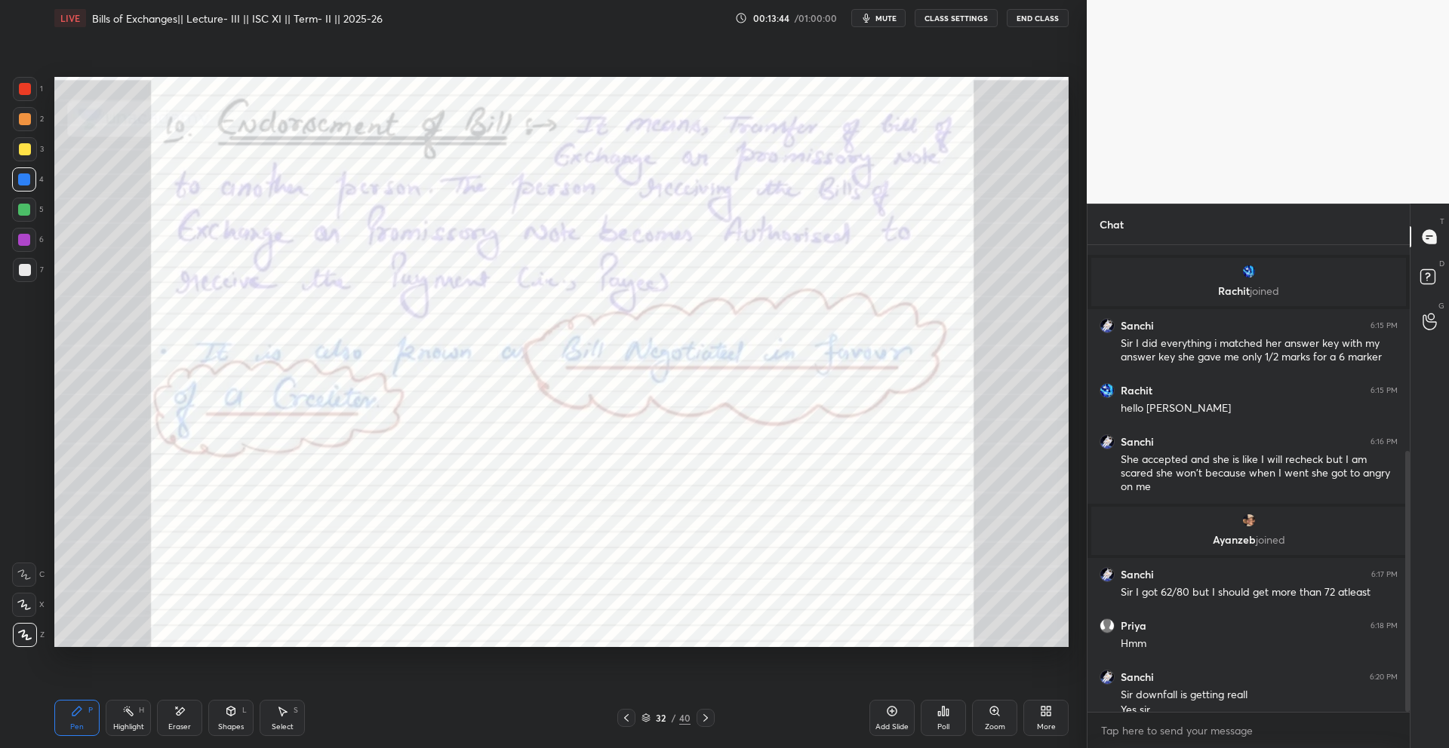
scroll to position [383, 0]
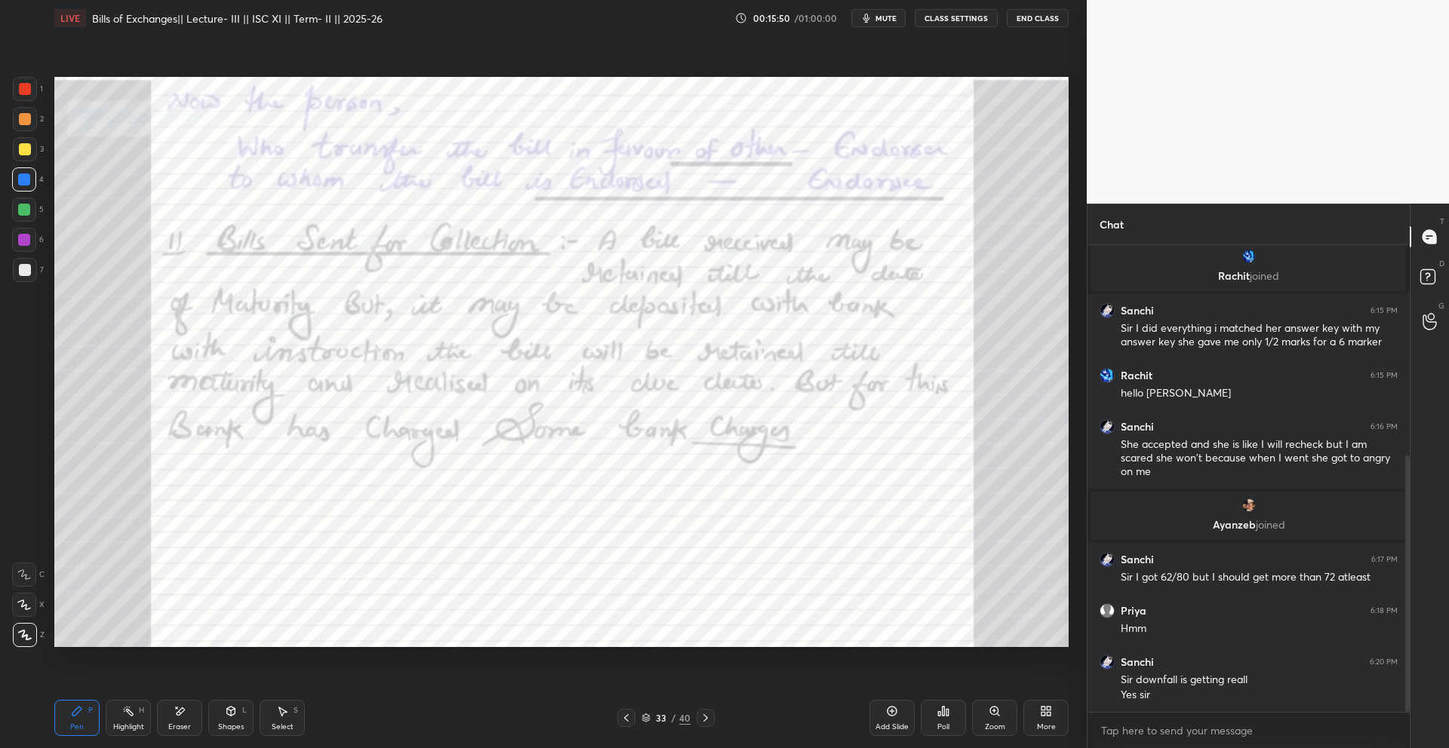
click at [887, 665] on icon at bounding box center [892, 711] width 12 height 12
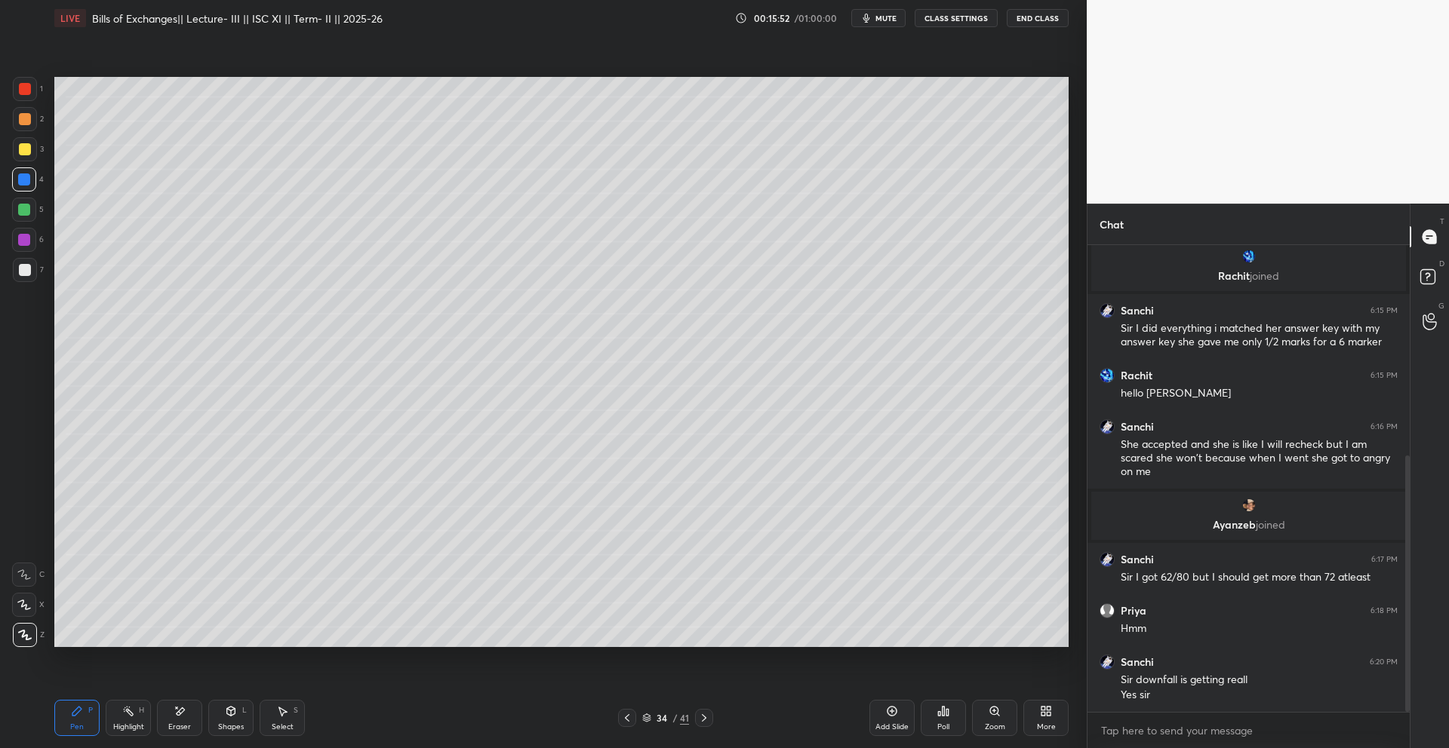
click at [22, 156] on div at bounding box center [25, 149] width 24 height 24
click at [884, 665] on div "Add Slide" at bounding box center [891, 718] width 45 height 36
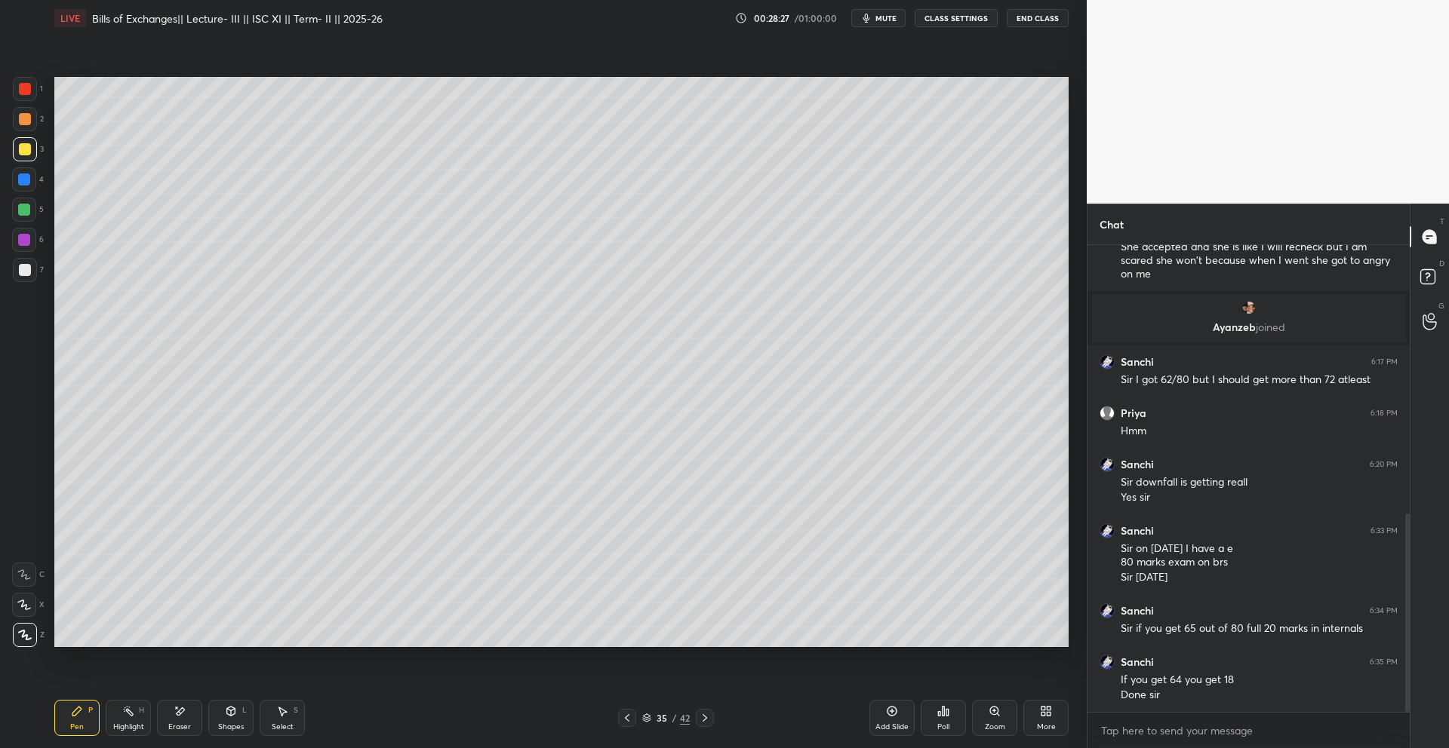
scroll to position [631, 0]
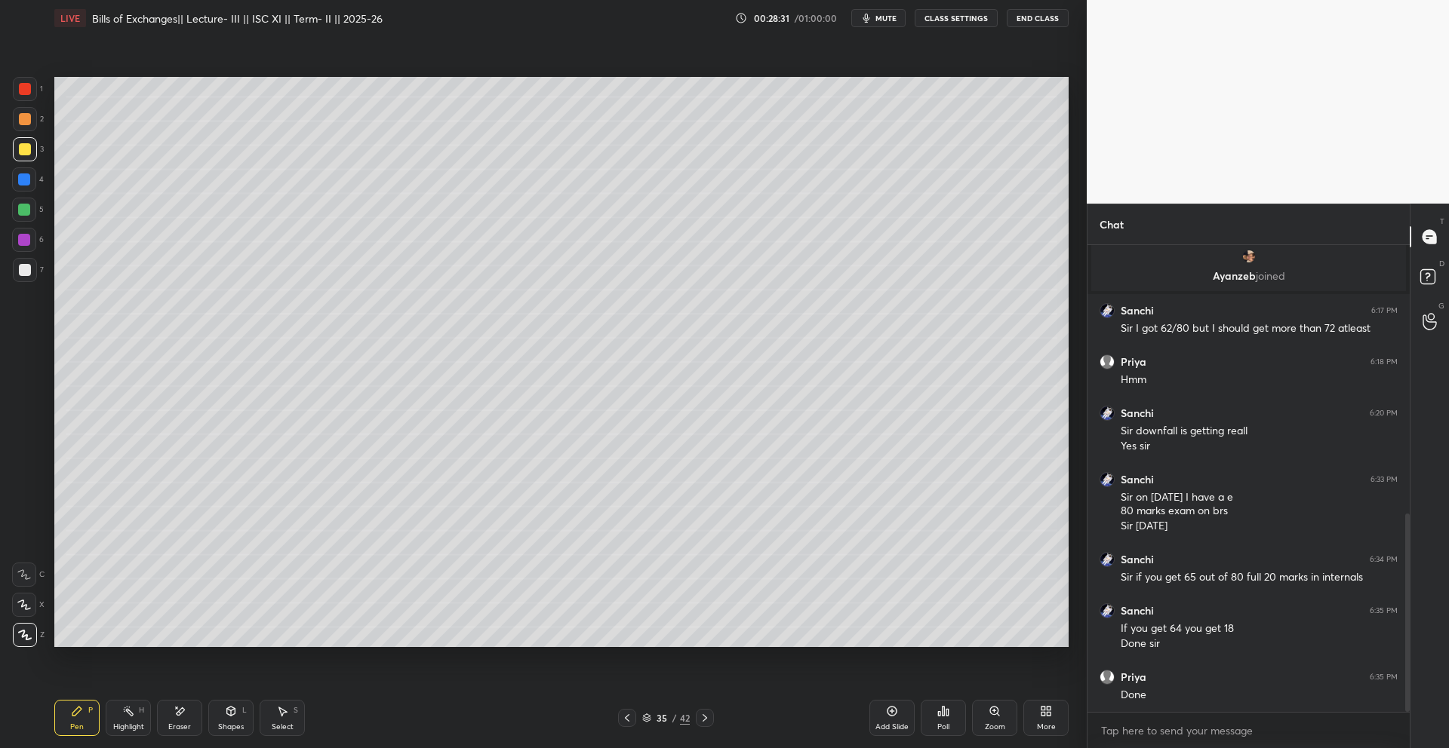
click at [892, 665] on div "Add Slide" at bounding box center [891, 728] width 33 height 8
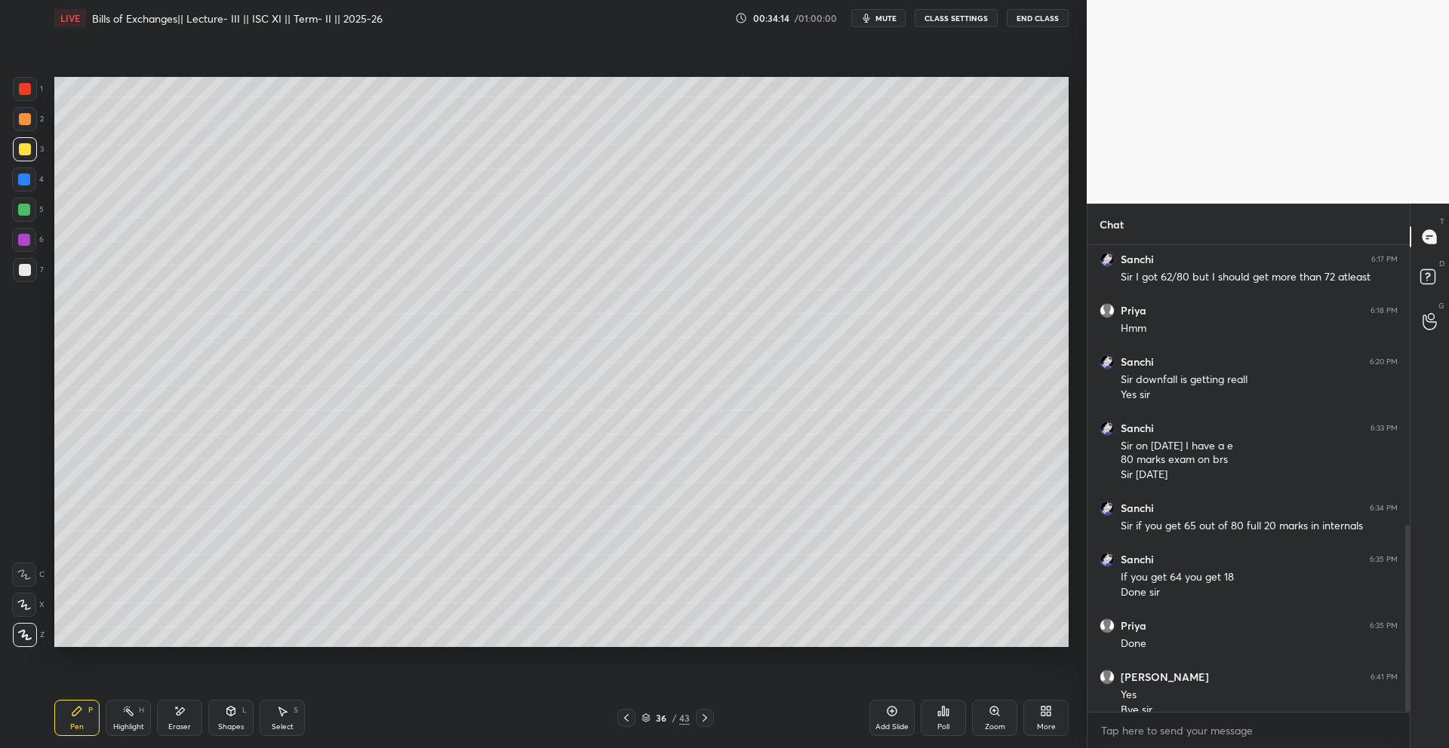
scroll to position [698, 0]
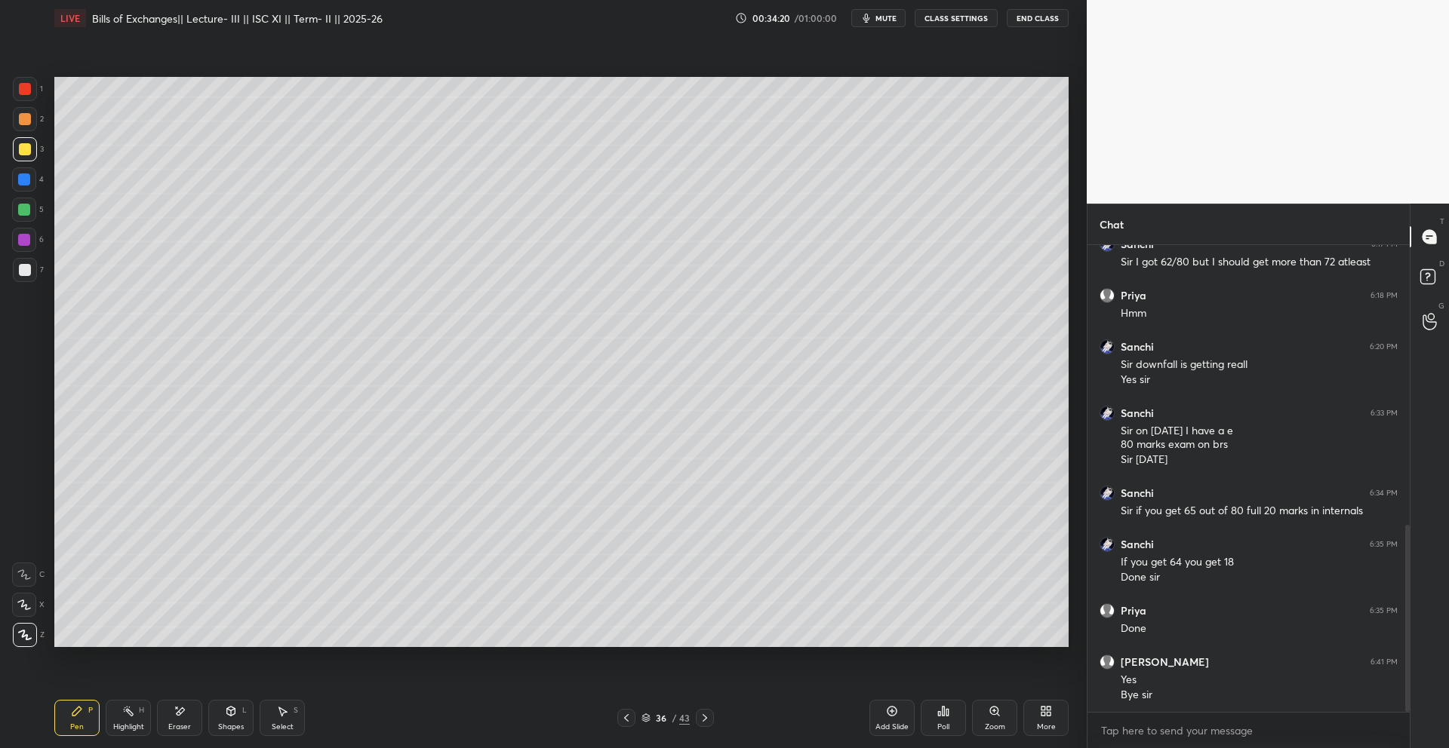
click at [1044, 17] on button "End Class" at bounding box center [1037, 18] width 62 height 18
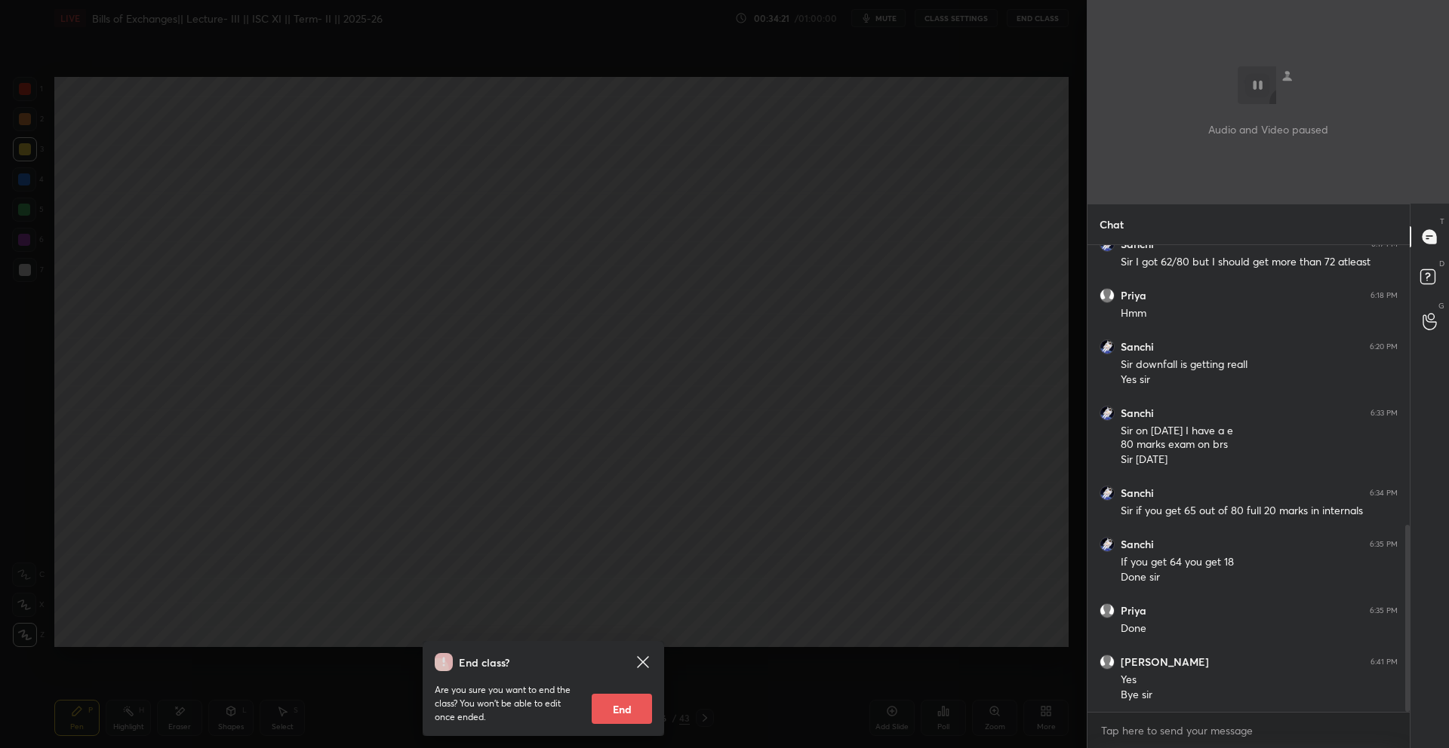
click at [613, 665] on div "End class? Are you sure you want to end the class? You won’t be able to edit on…" at bounding box center [542, 688] width 241 height 95
click at [614, 665] on button "End" at bounding box center [621, 709] width 60 height 30
type textarea "x"
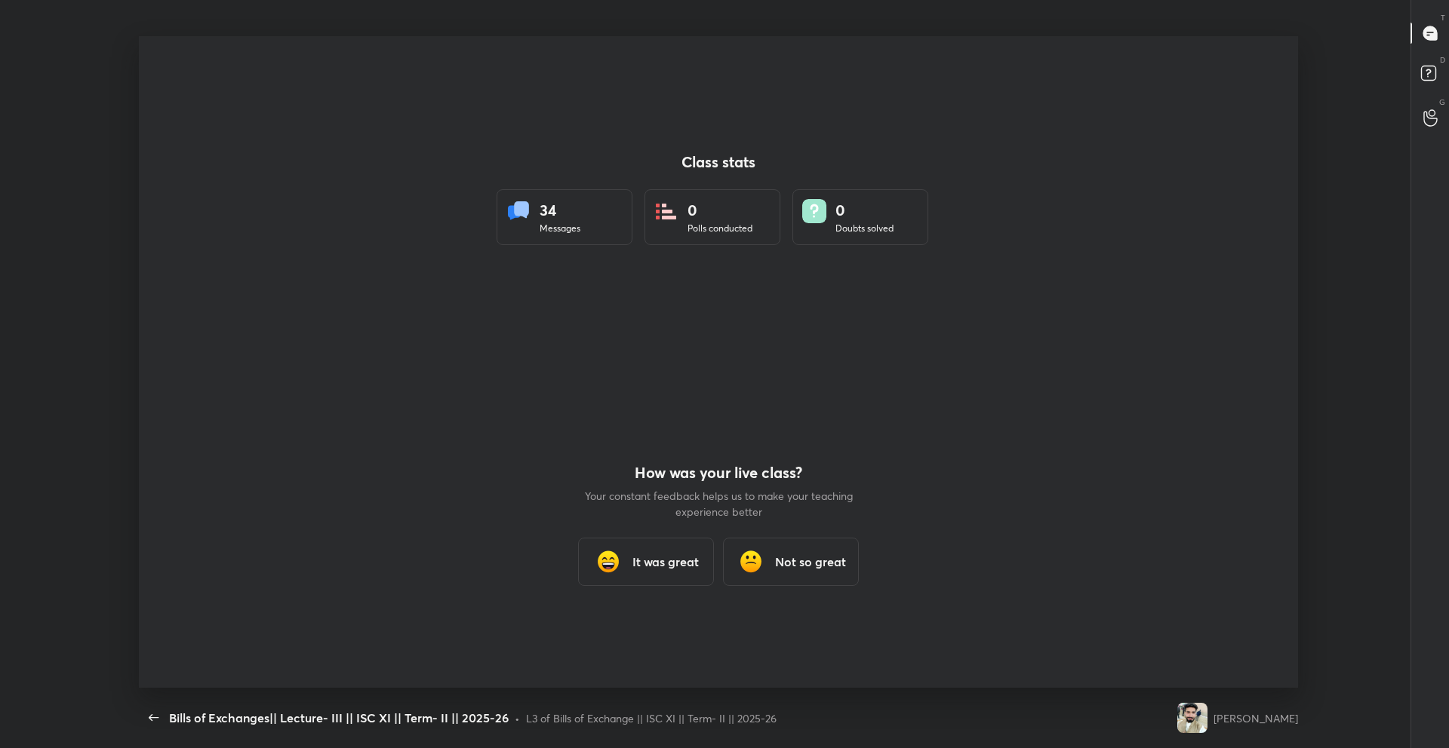
scroll to position [74793, 74008]
click at [164, 665] on span "button" at bounding box center [154, 718] width 24 height 18
